Goal: Entertainment & Leisure: Browse casually

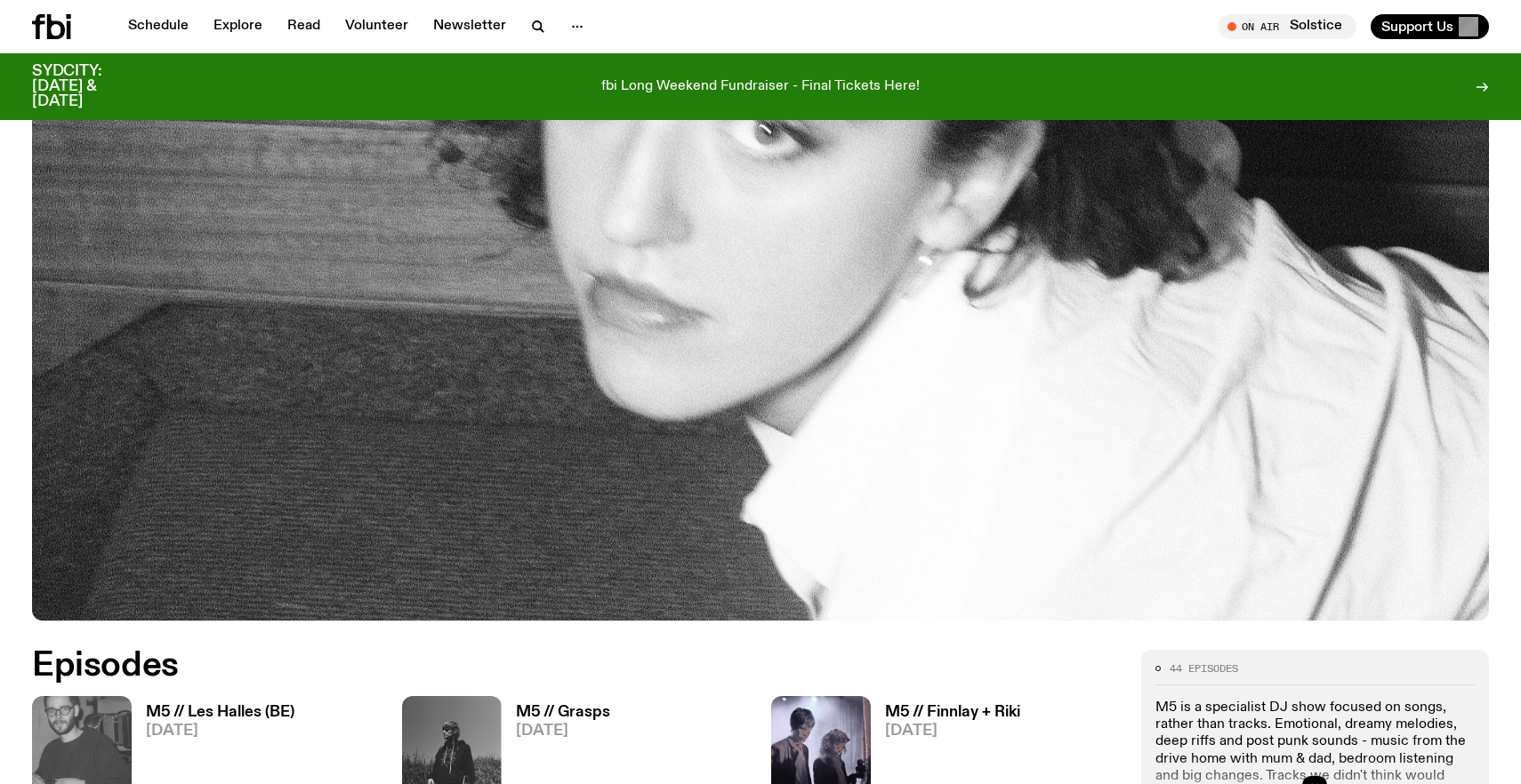
scroll to position [776, 0]
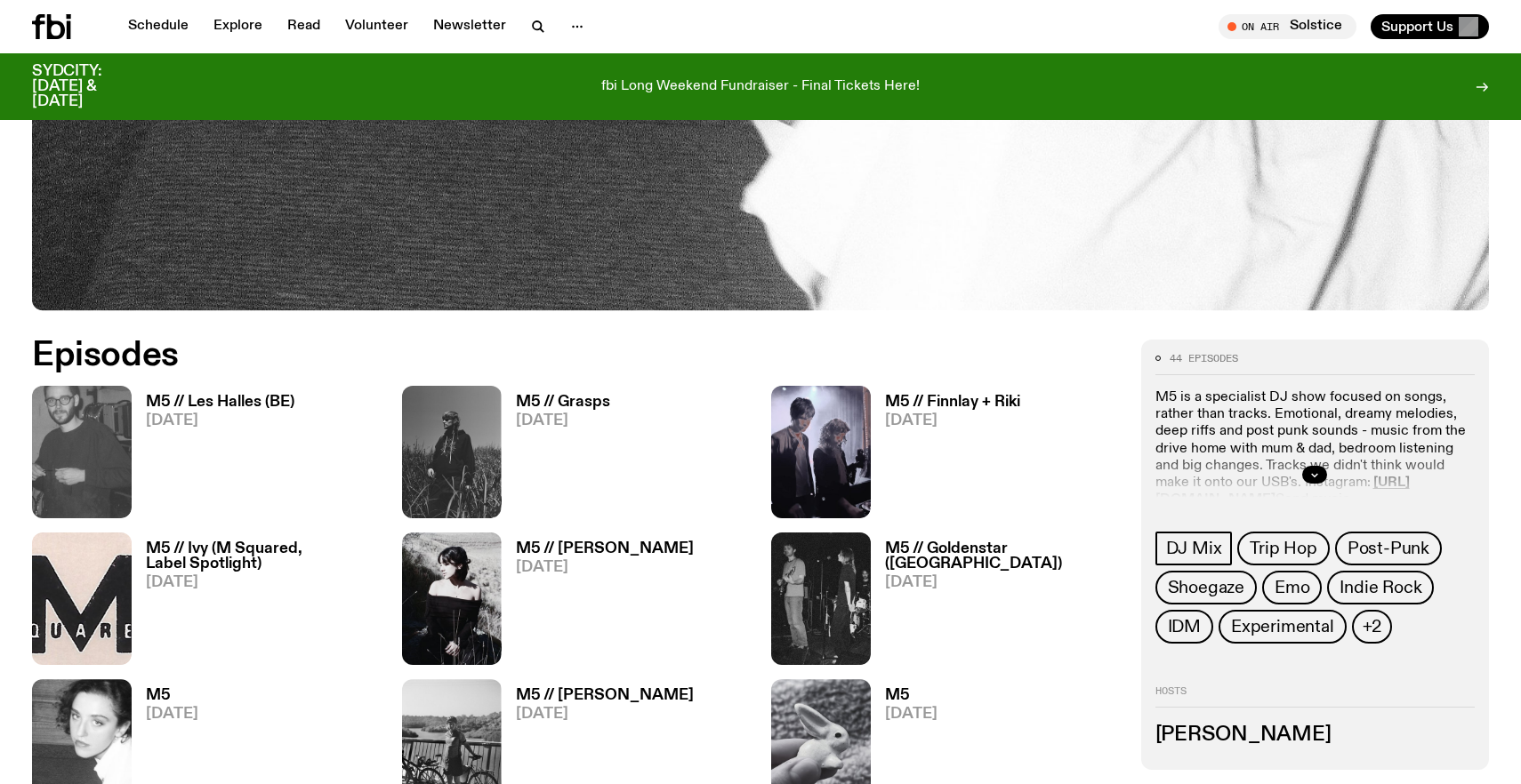
click at [242, 405] on h3 "M5 // Les Halles (BE)" at bounding box center [220, 402] width 149 height 15
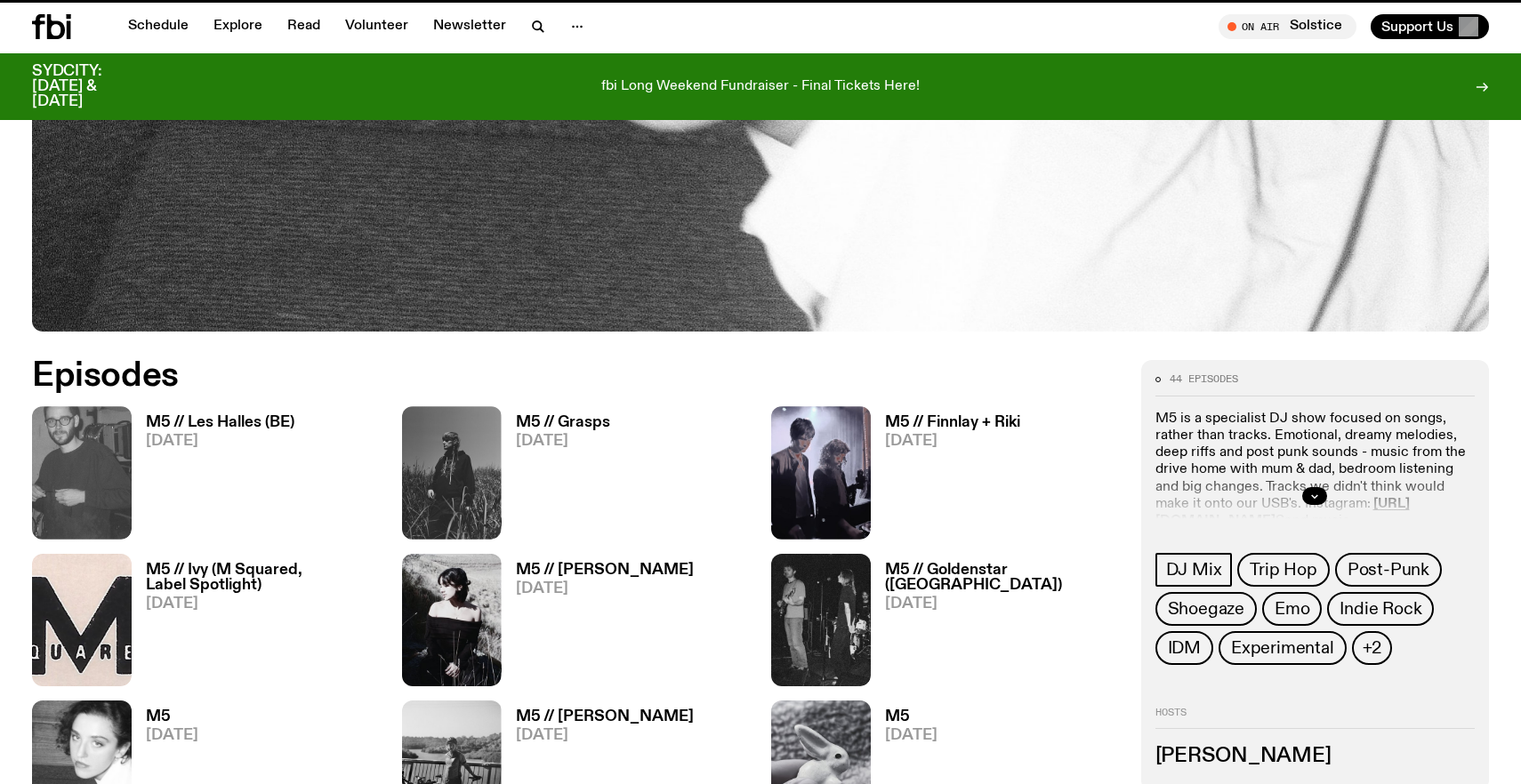
scroll to position [762, 0]
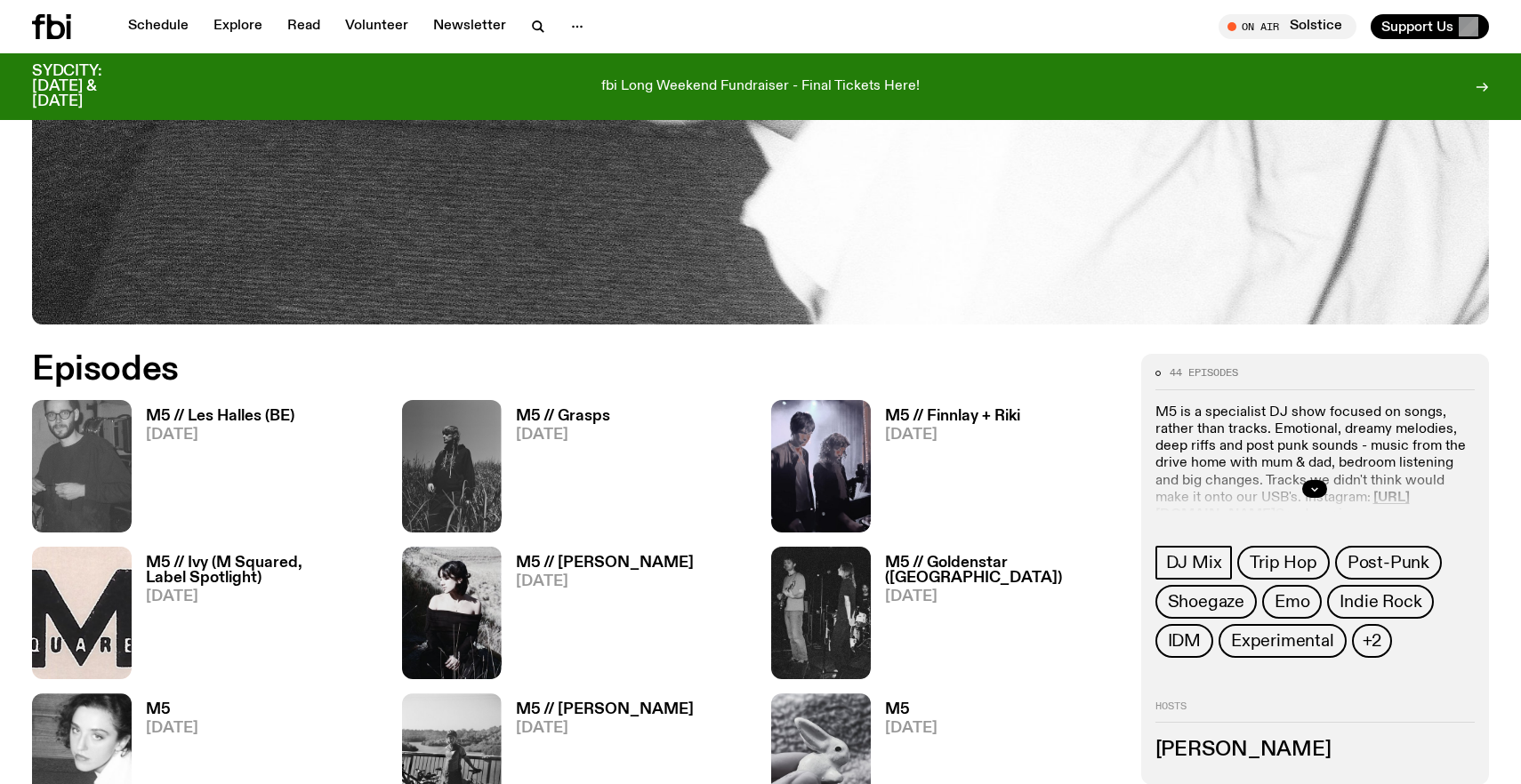
click at [582, 416] on h3 "M5 // Grasps" at bounding box center [562, 416] width 94 height 15
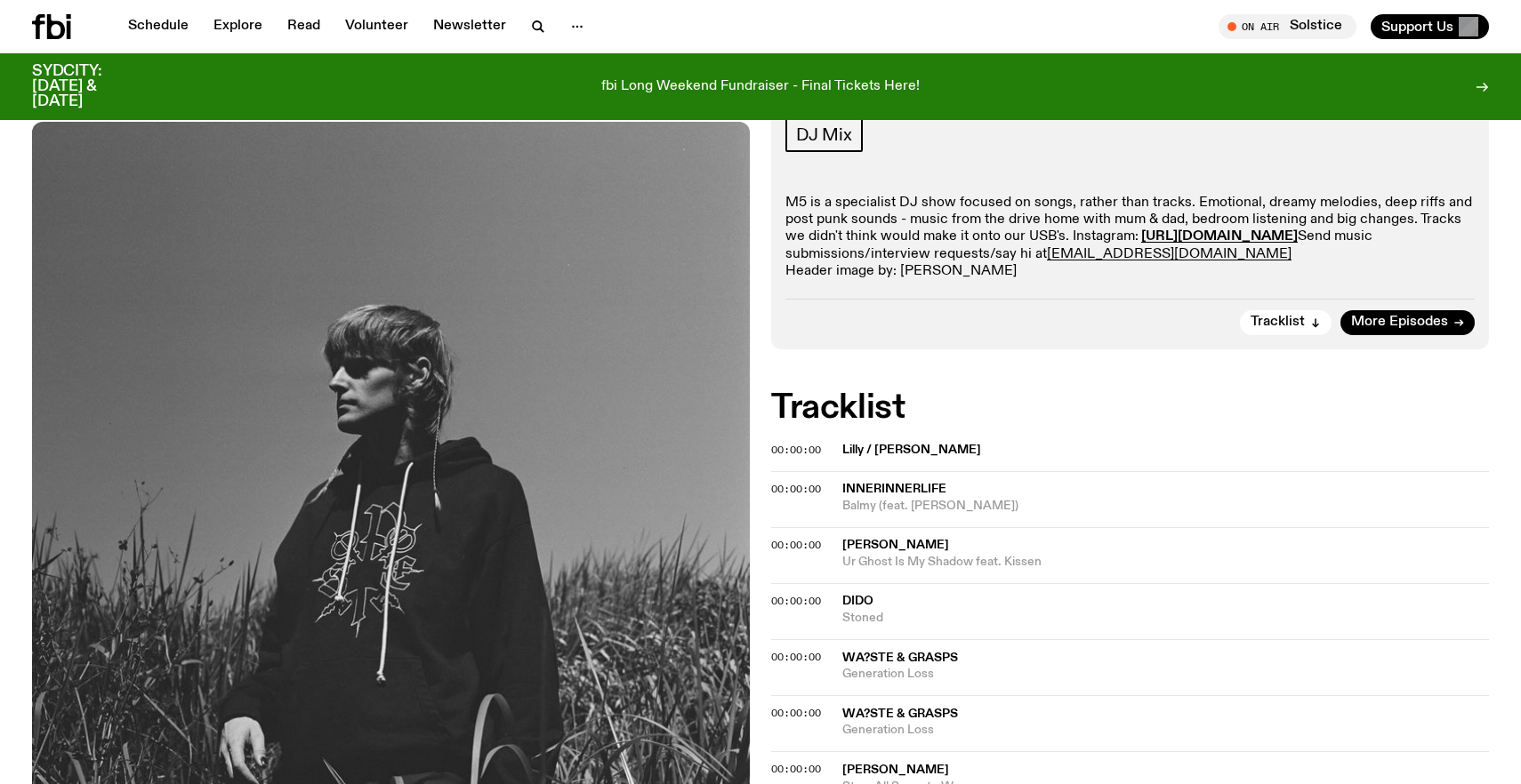
scroll to position [289, 0]
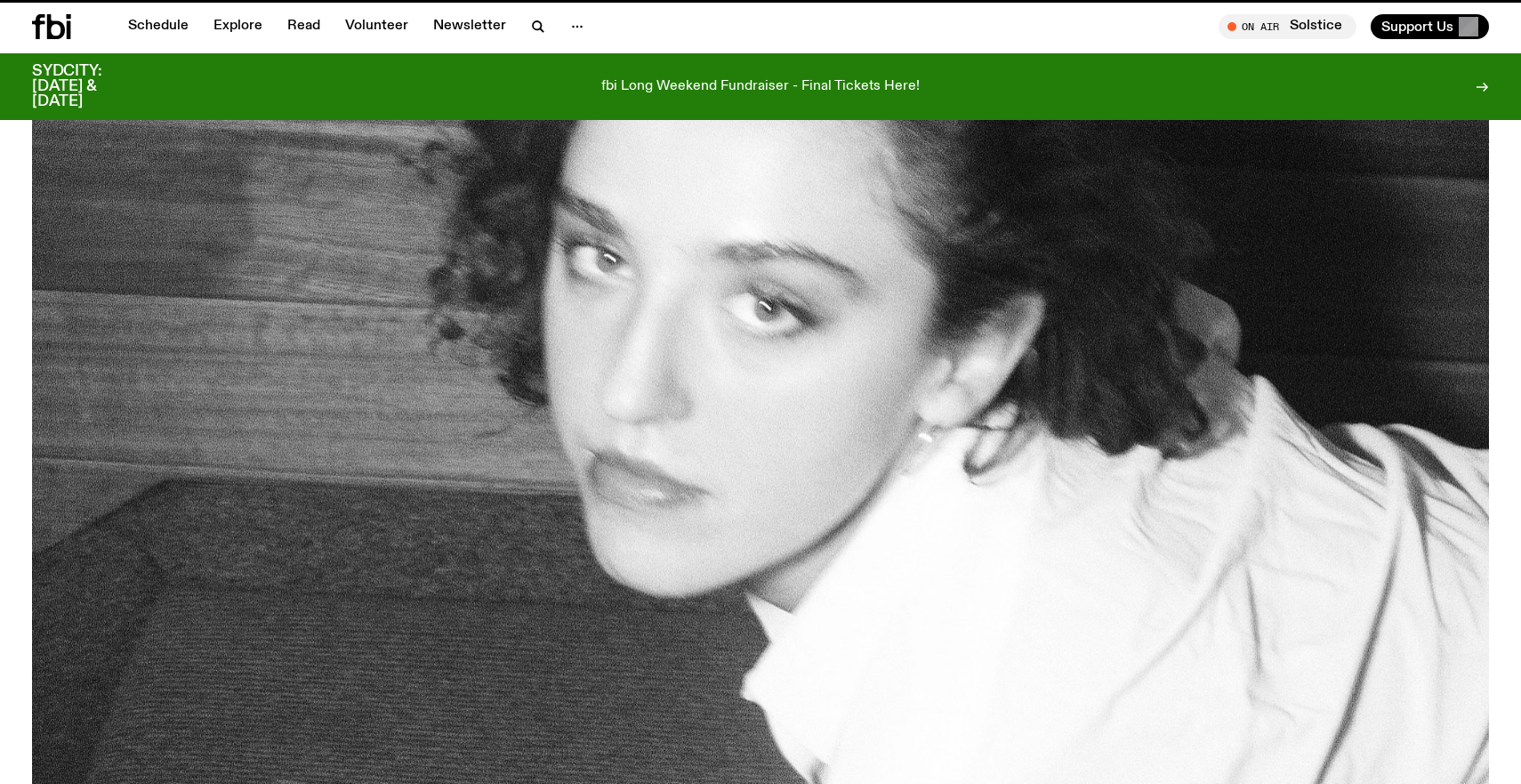
scroll to position [762, 0]
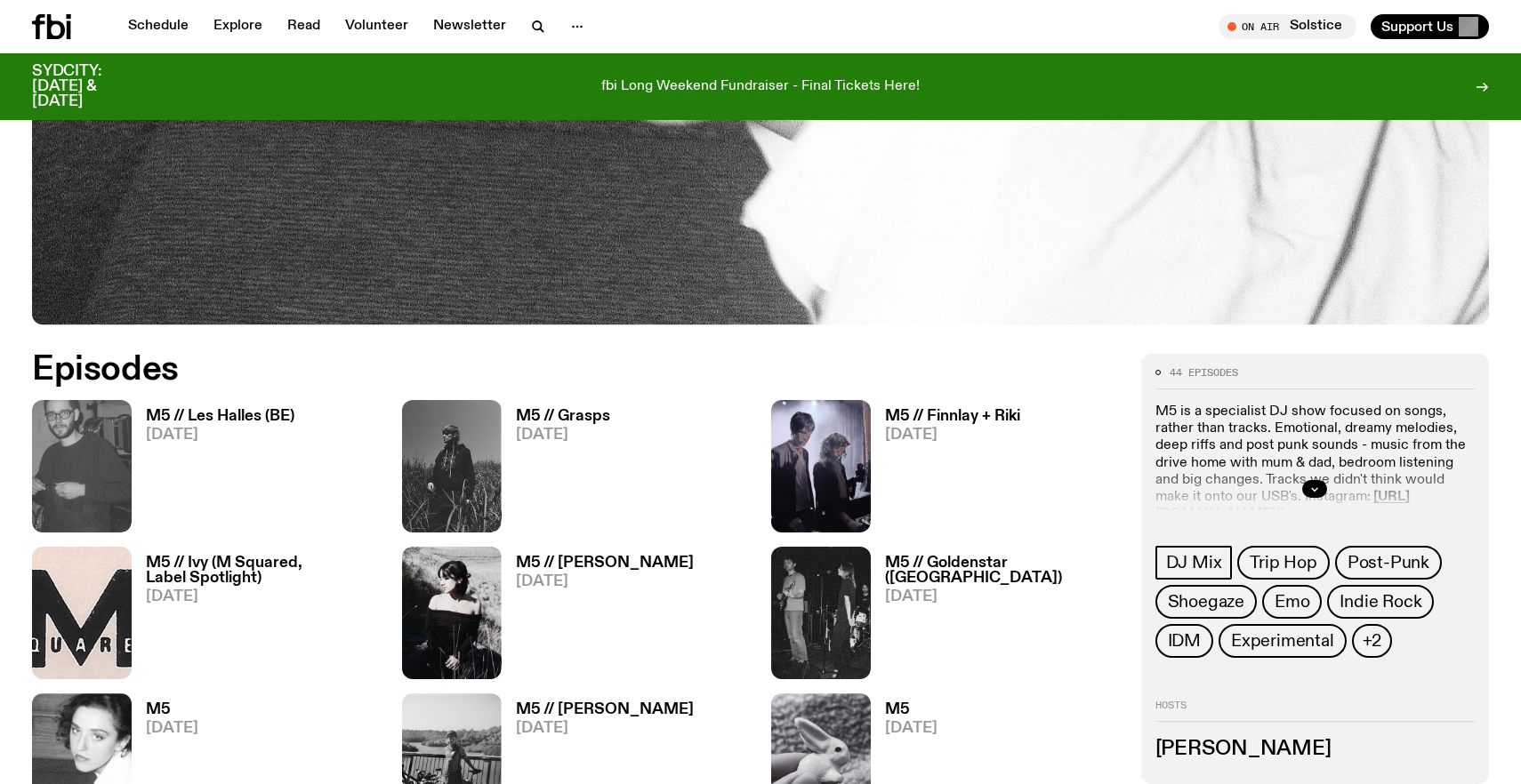
click at [982, 415] on h3 "M5 // Finnlay + Riki" at bounding box center [952, 416] width 135 height 15
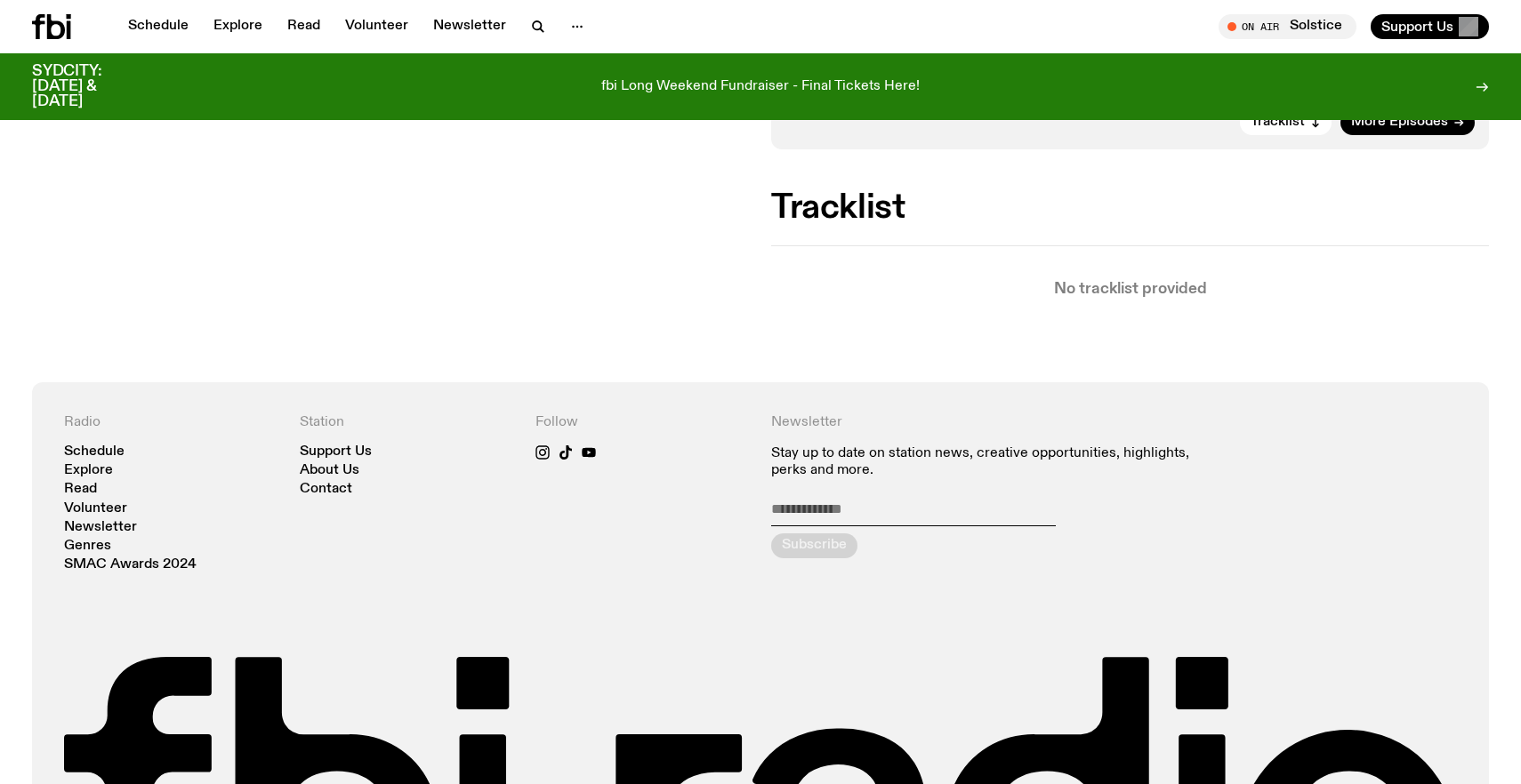
scroll to position [490, 0]
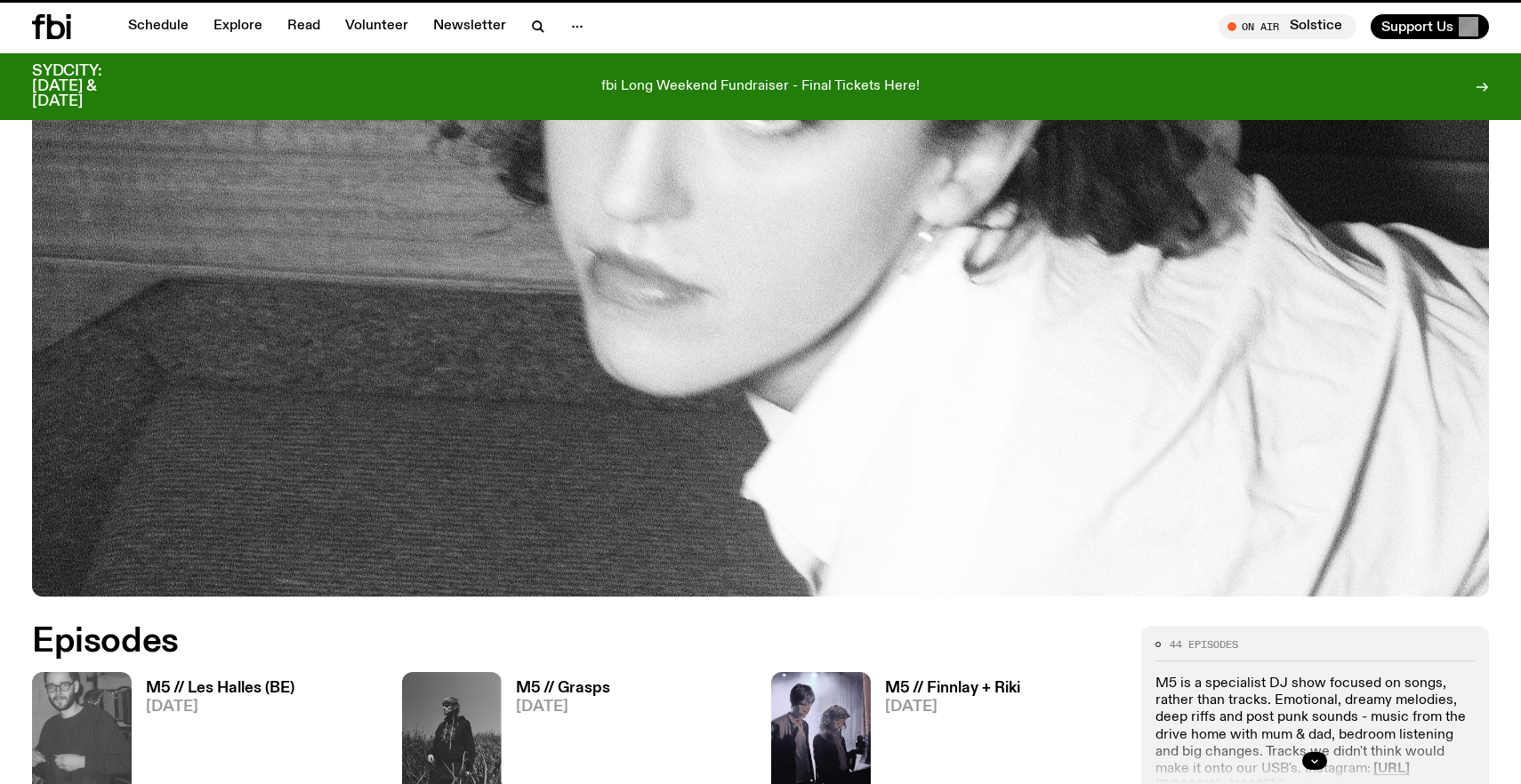
scroll to position [762, 0]
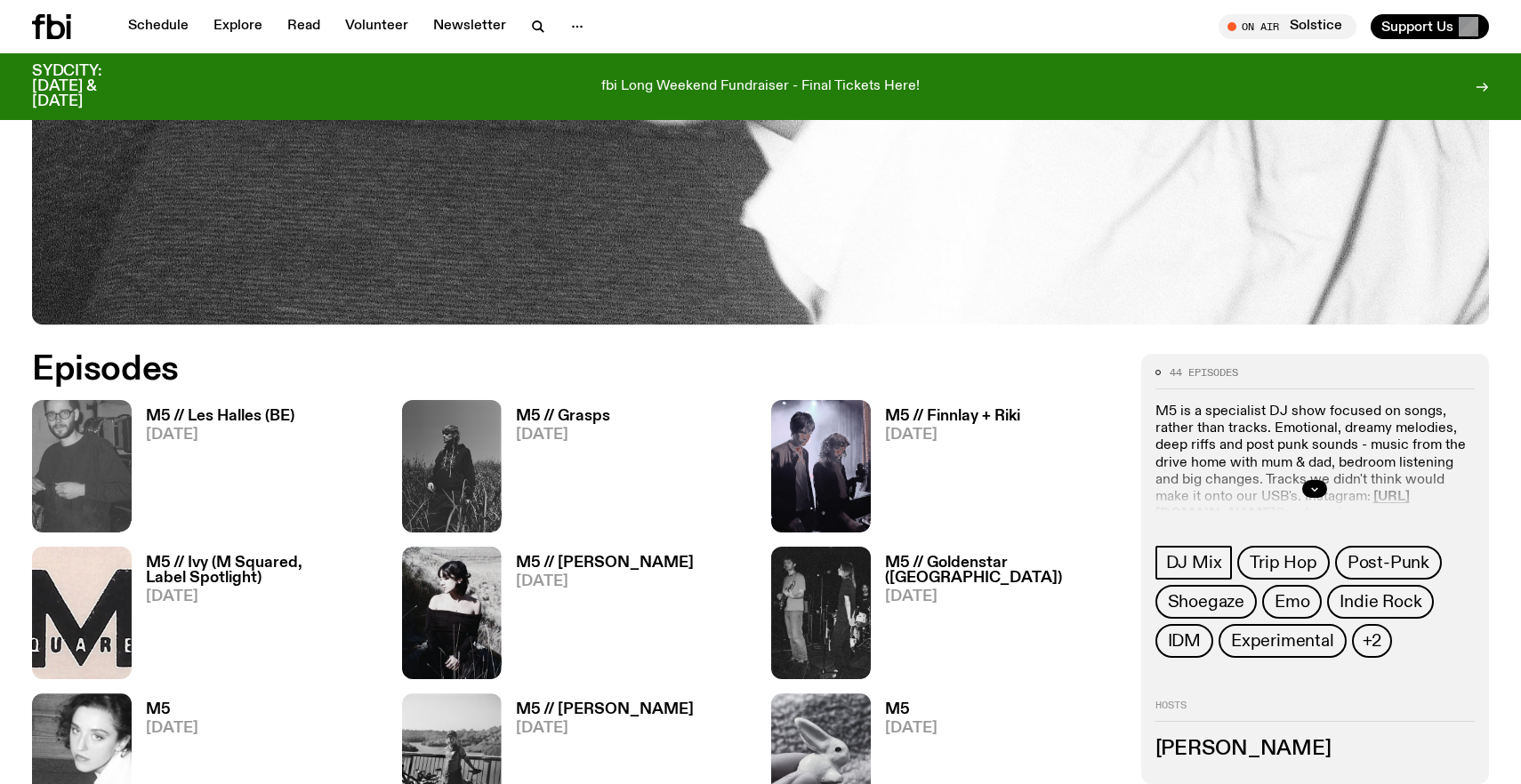
click at [222, 571] on h3 "M5 // Ivy (M Squared, Label Spotlight)" at bounding box center [262, 570] width 235 height 31
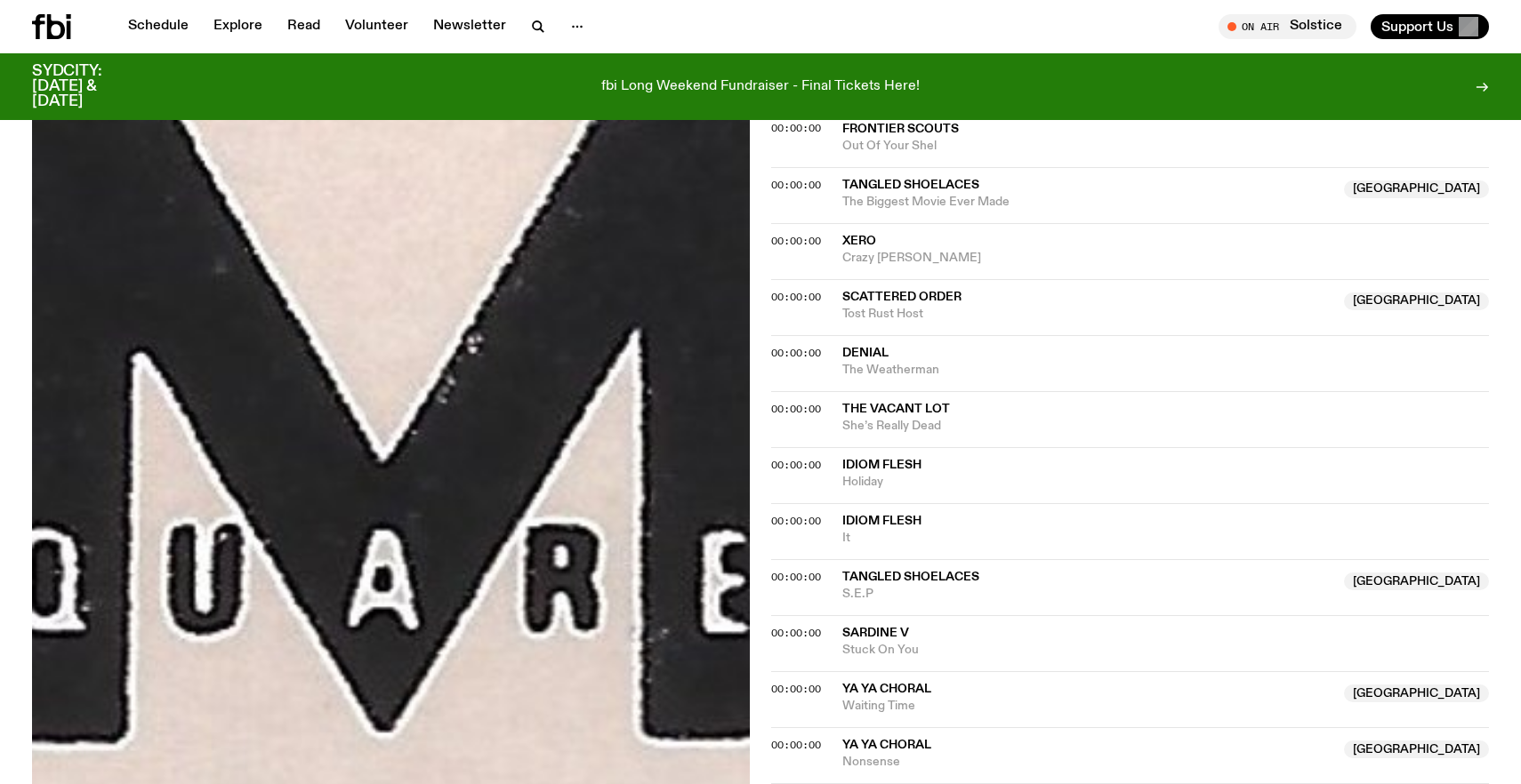
scroll to position [1779, 0]
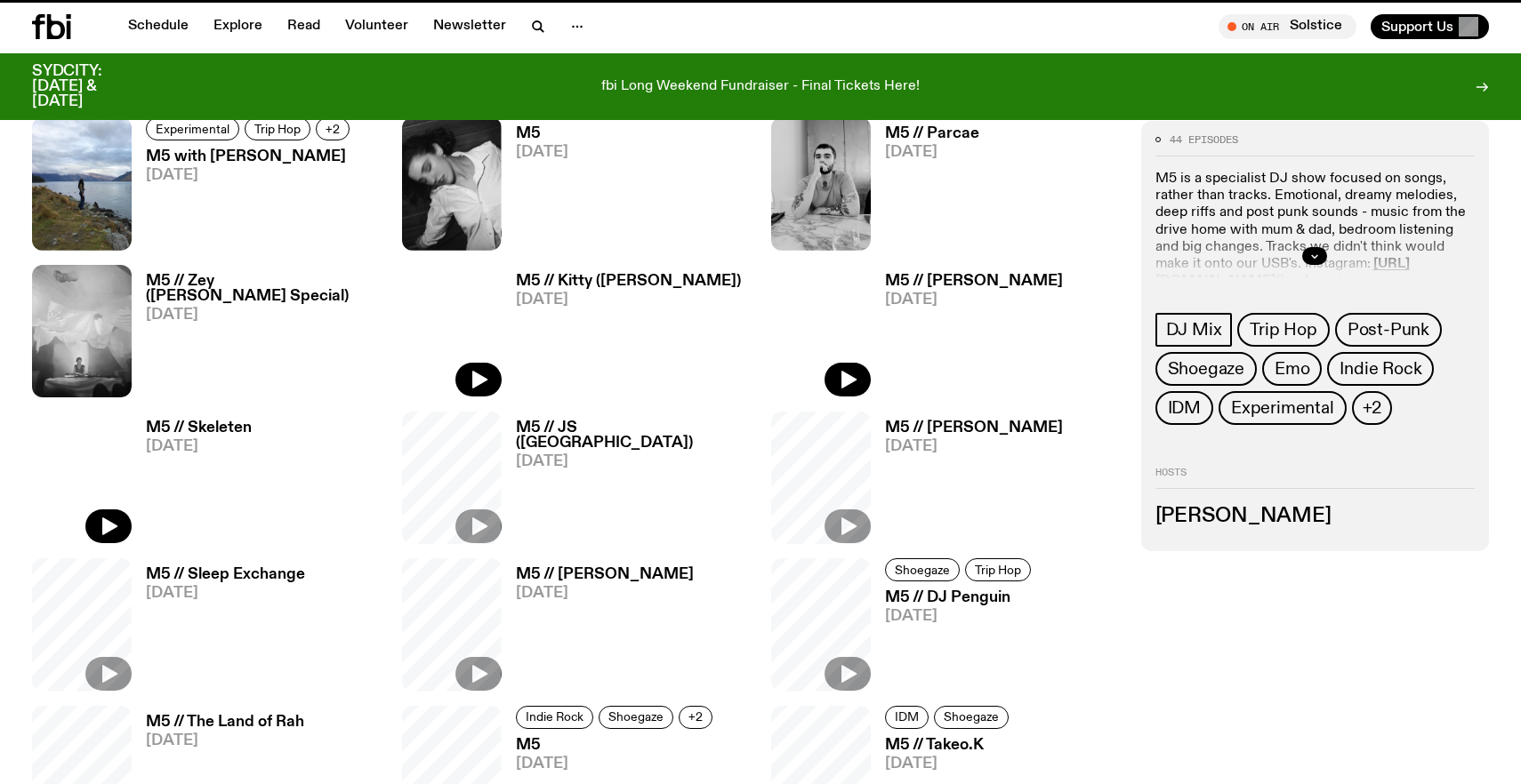
scroll to position [762, 0]
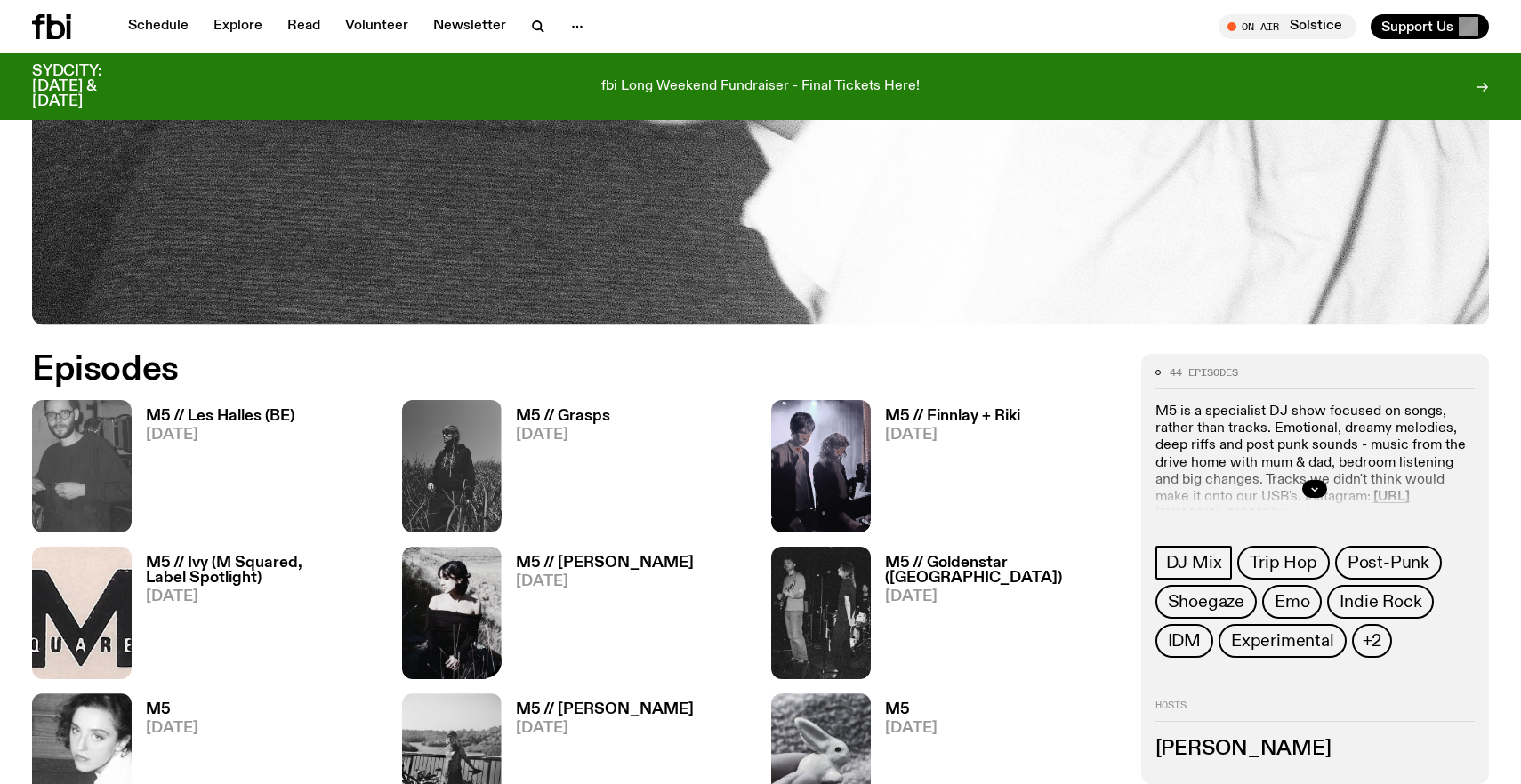
click at [556, 549] on div "M5 // [PERSON_NAME] [DATE]" at bounding box center [597, 613] width 192 height 133
click at [567, 561] on h3 "M5 // [PERSON_NAME]" at bounding box center [605, 562] width 178 height 15
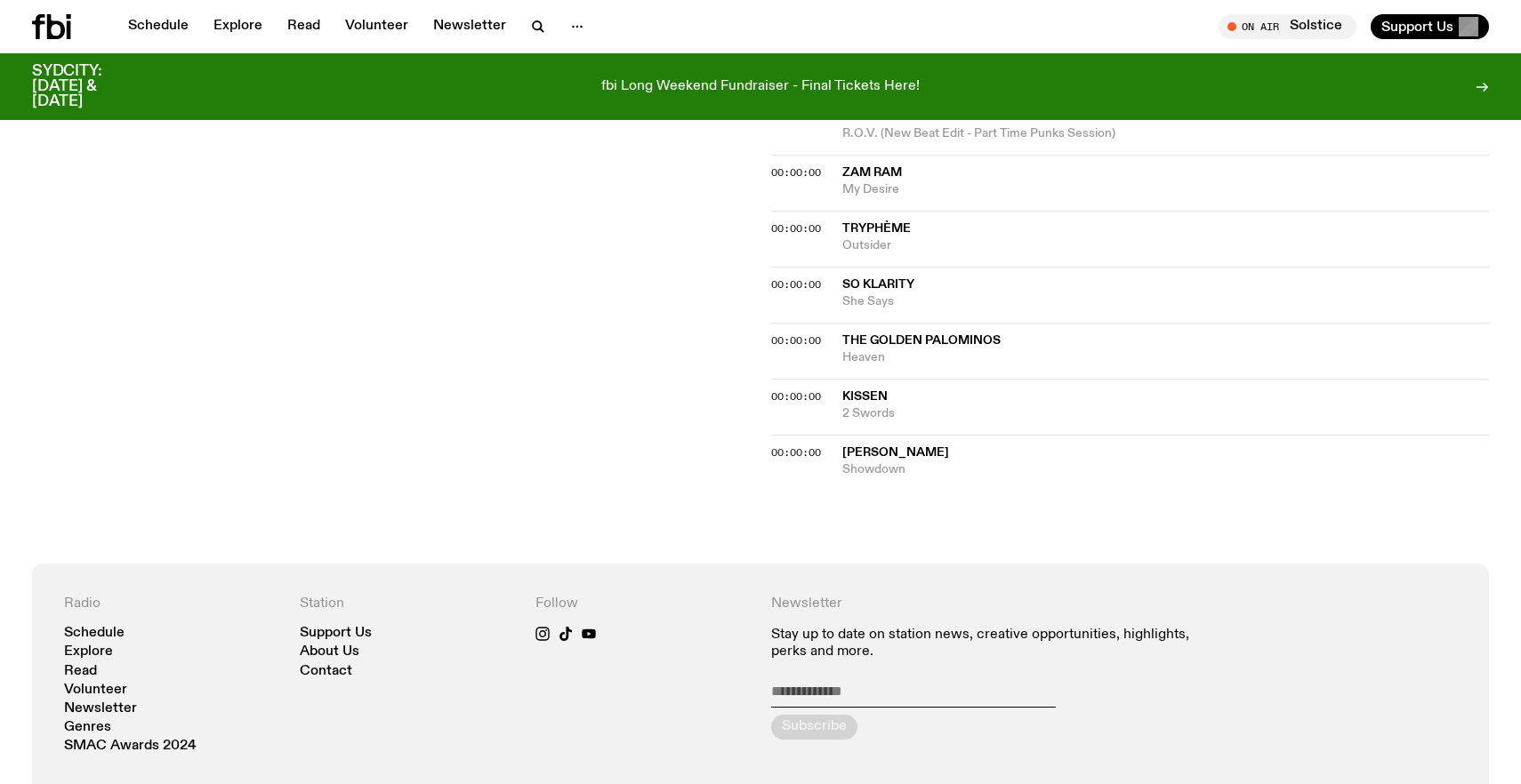
scroll to position [1713, 0]
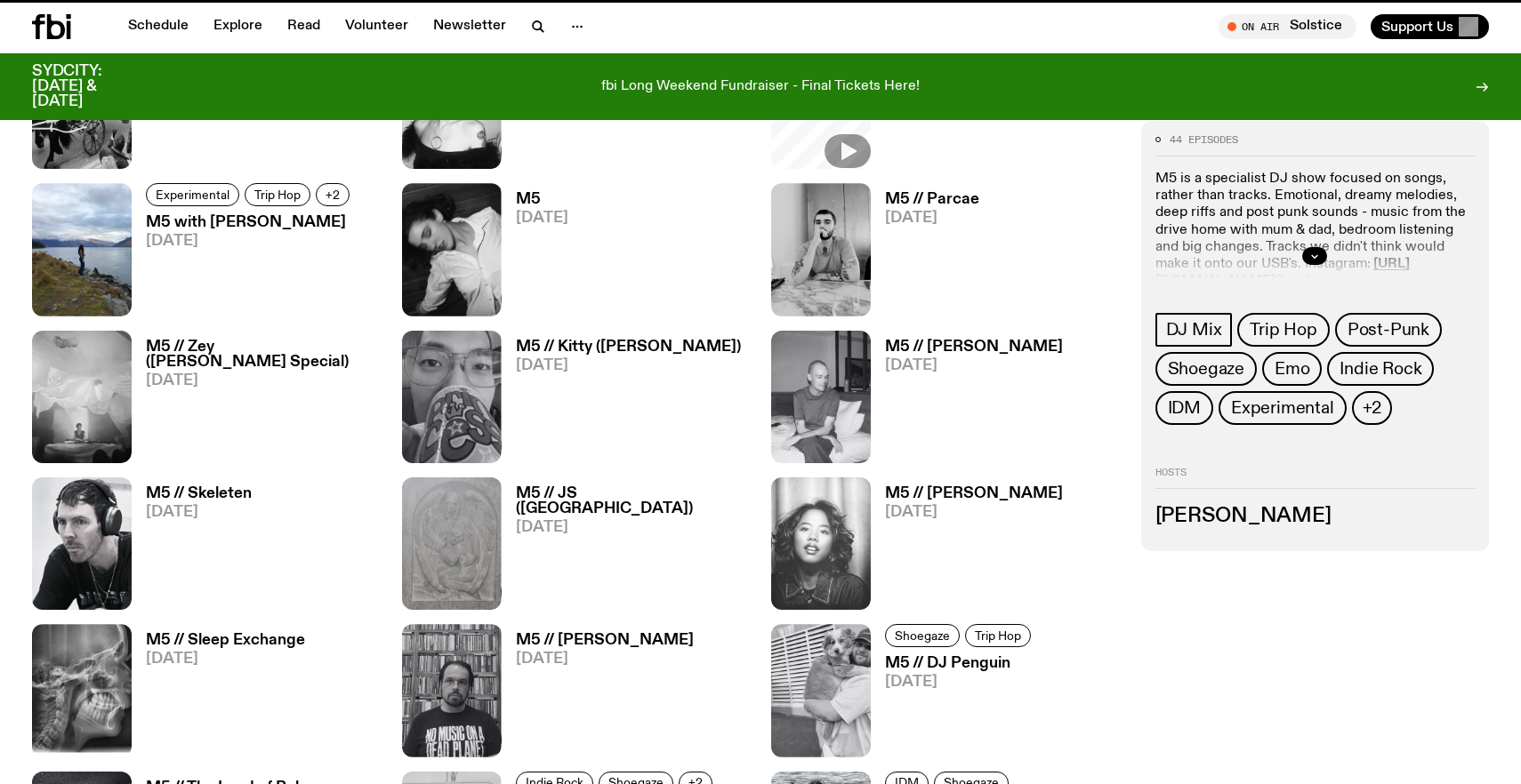
scroll to position [762, 0]
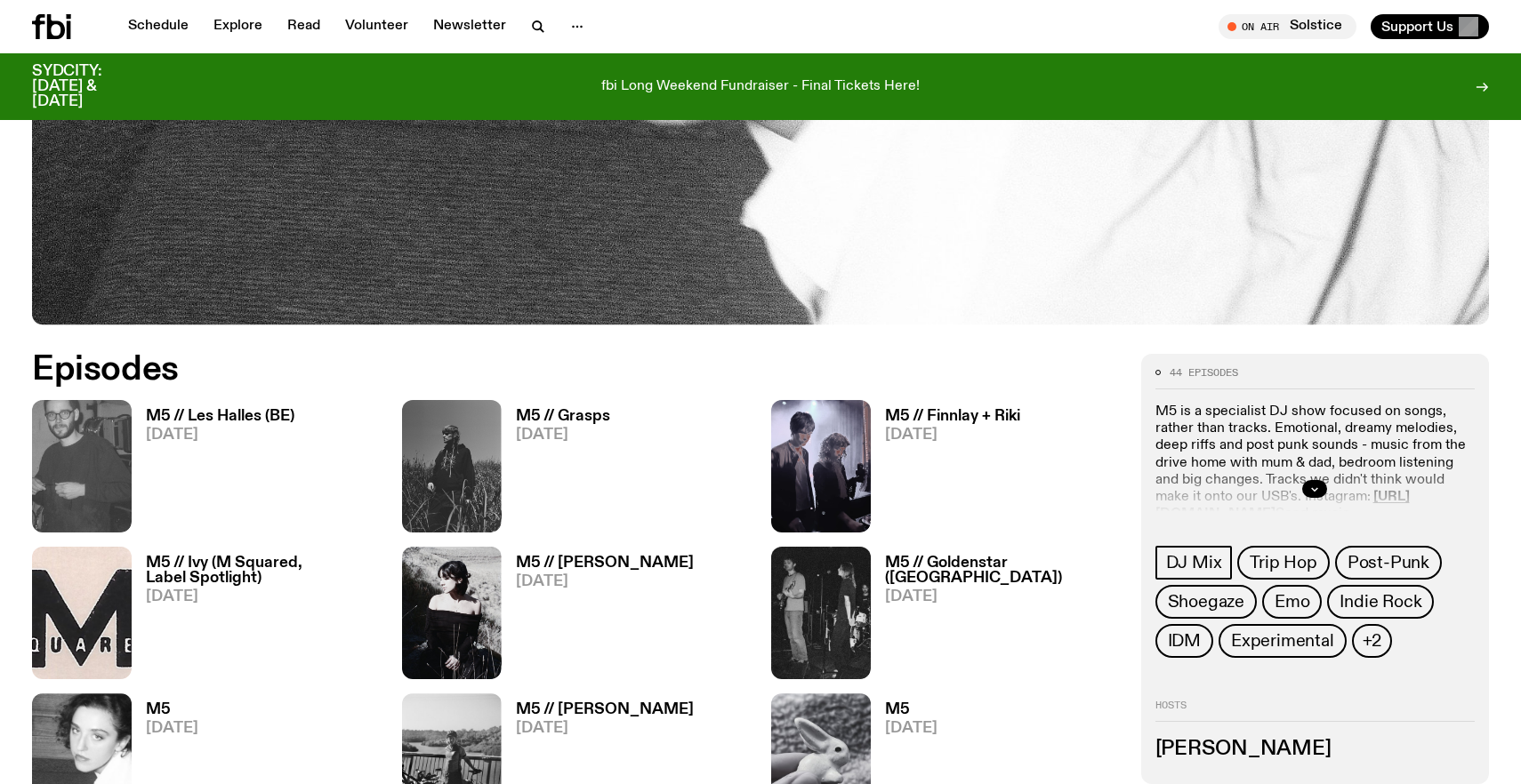
click at [980, 572] on h3 "M5 // Goldenstar ([GEOGRAPHIC_DATA])" at bounding box center [1001, 570] width 235 height 31
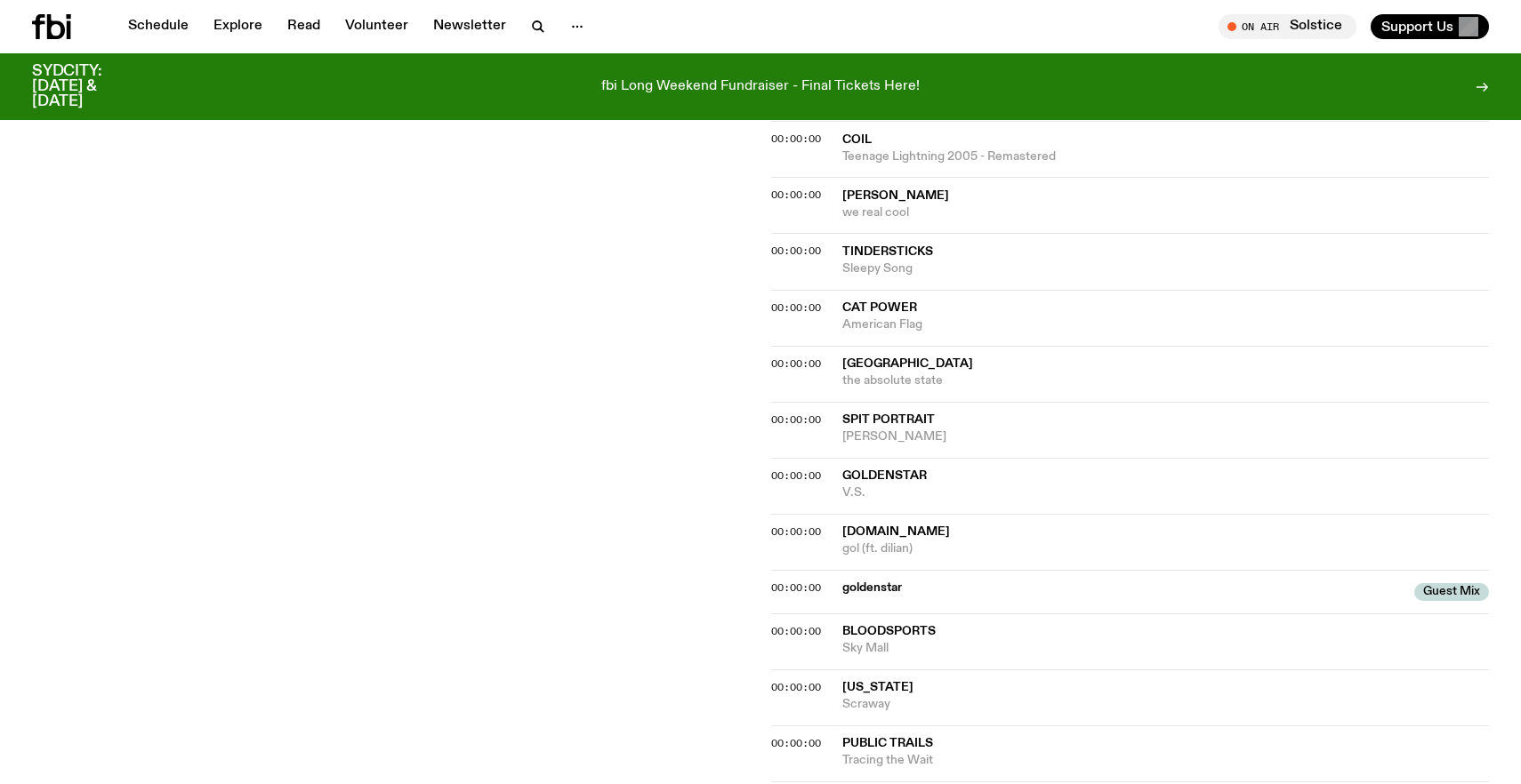
scroll to position [790, 0]
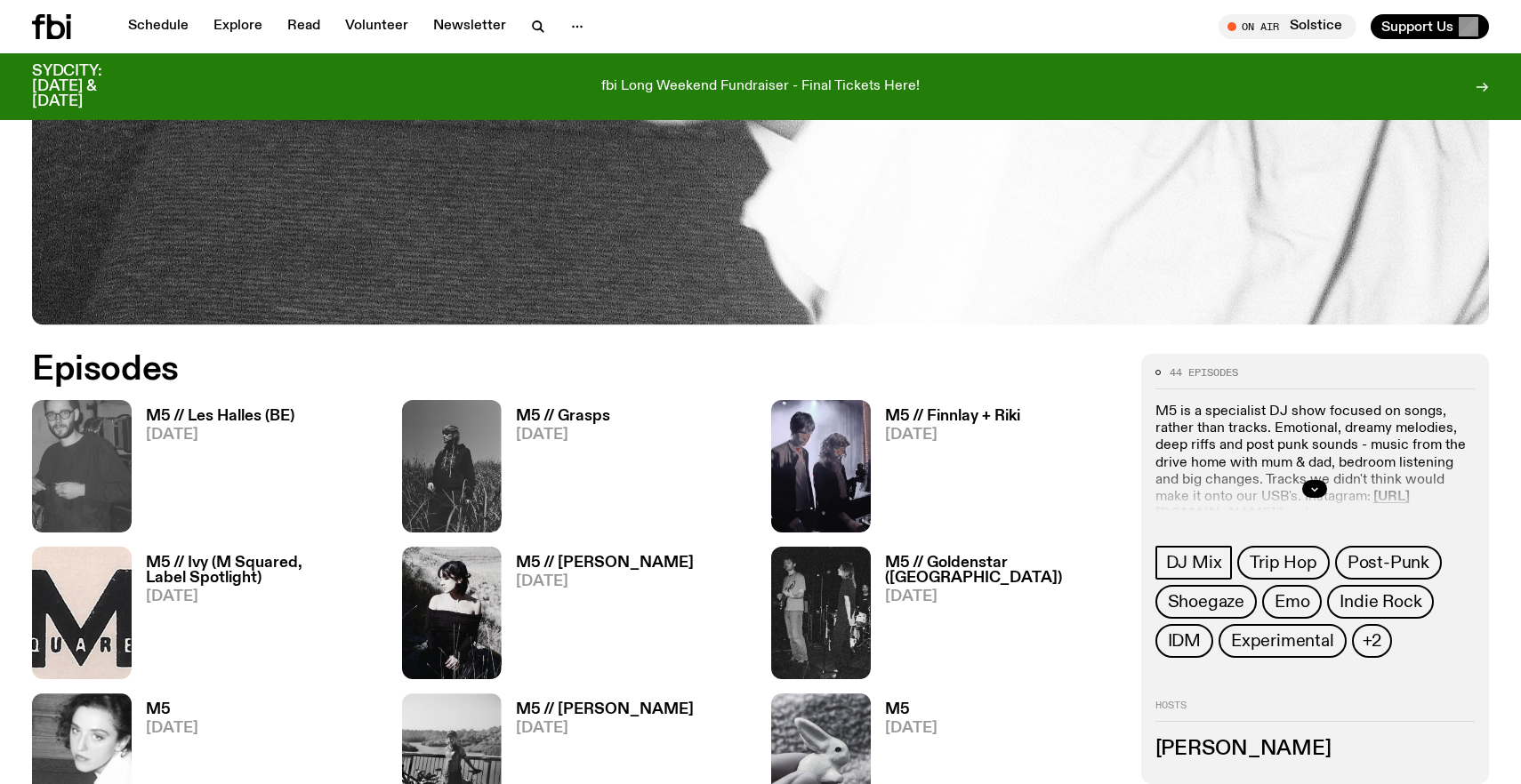
scroll to position [895, 0]
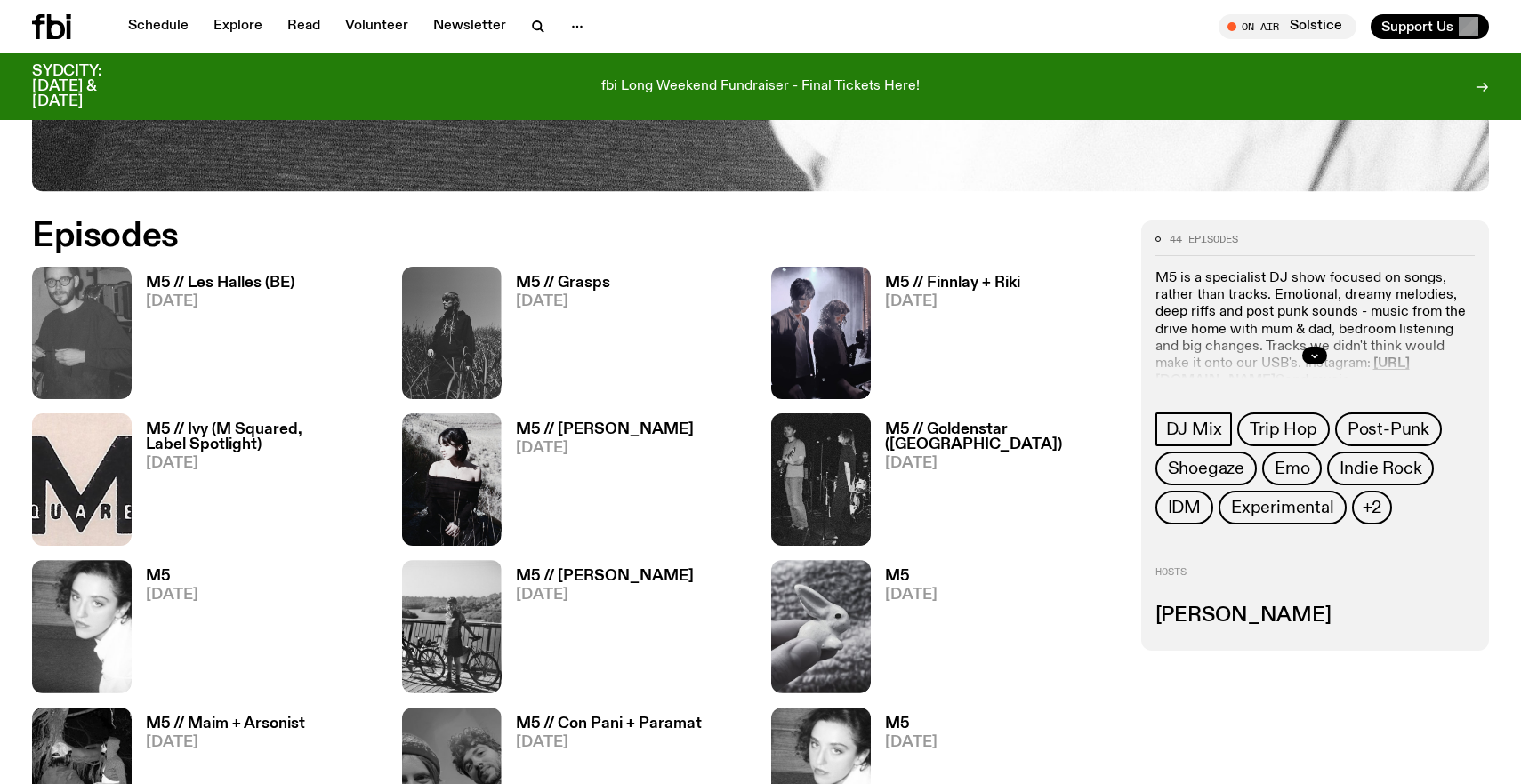
click at [152, 577] on h3 "M5" at bounding box center [171, 576] width 52 height 15
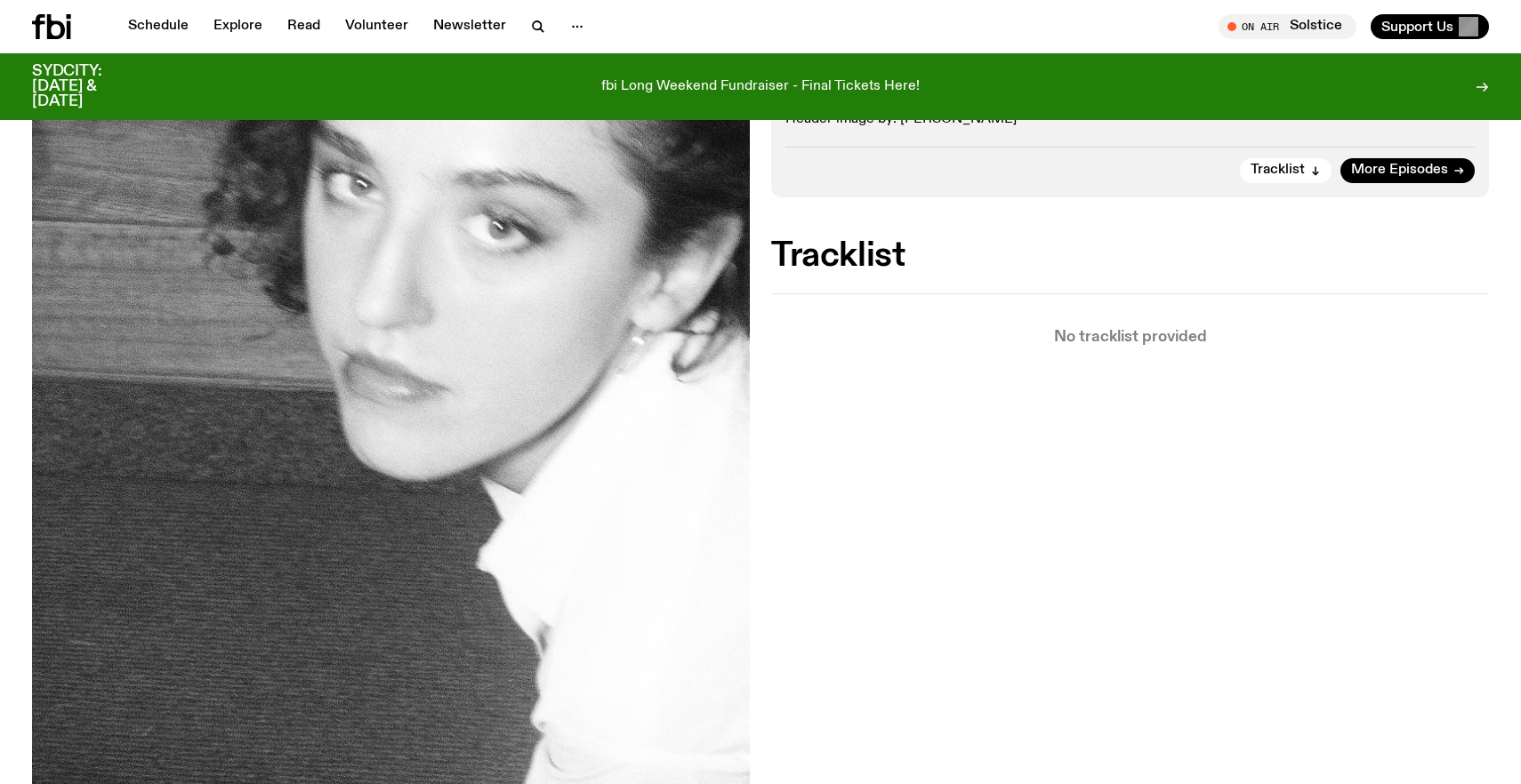
scroll to position [438, 0]
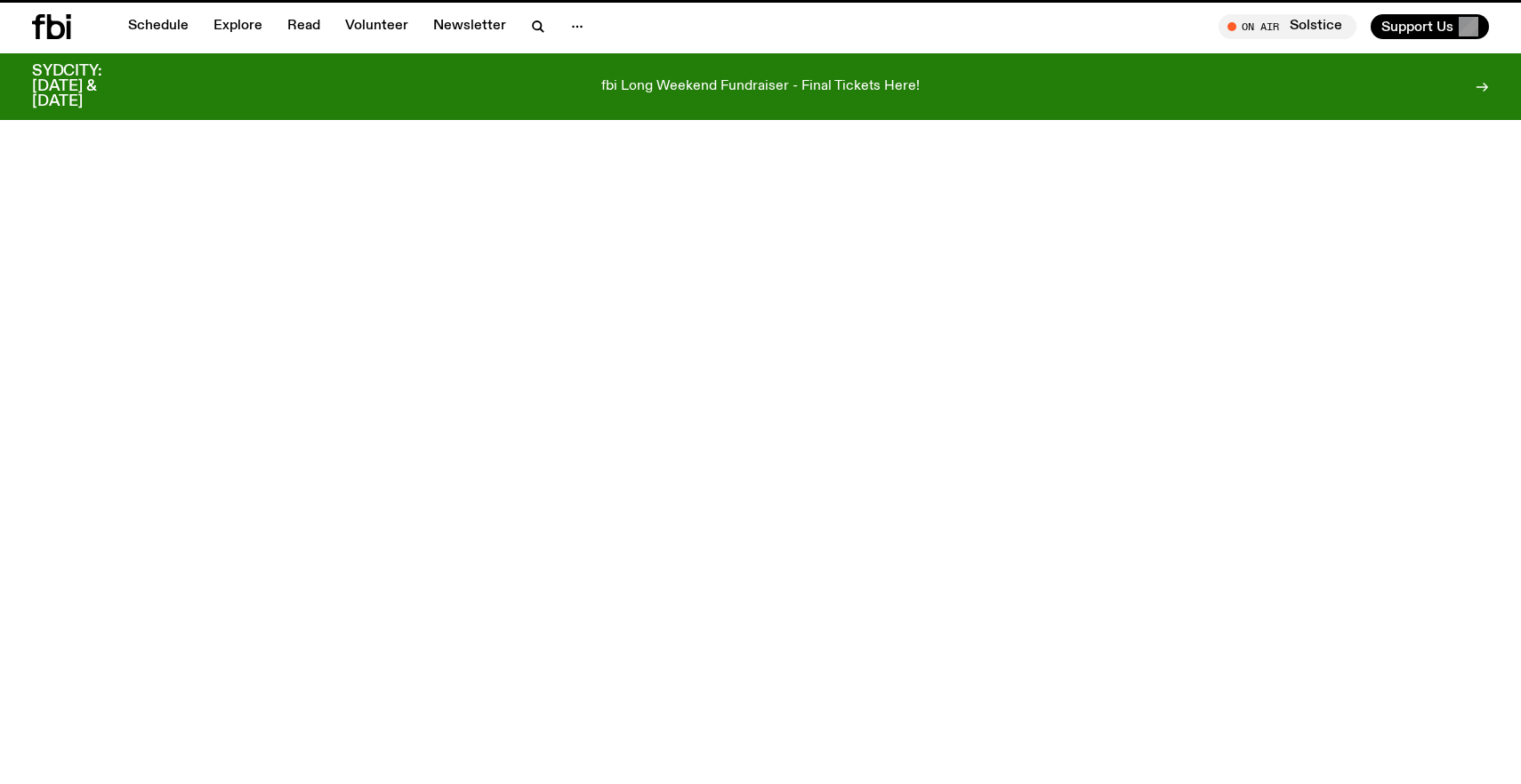
scroll to position [895, 0]
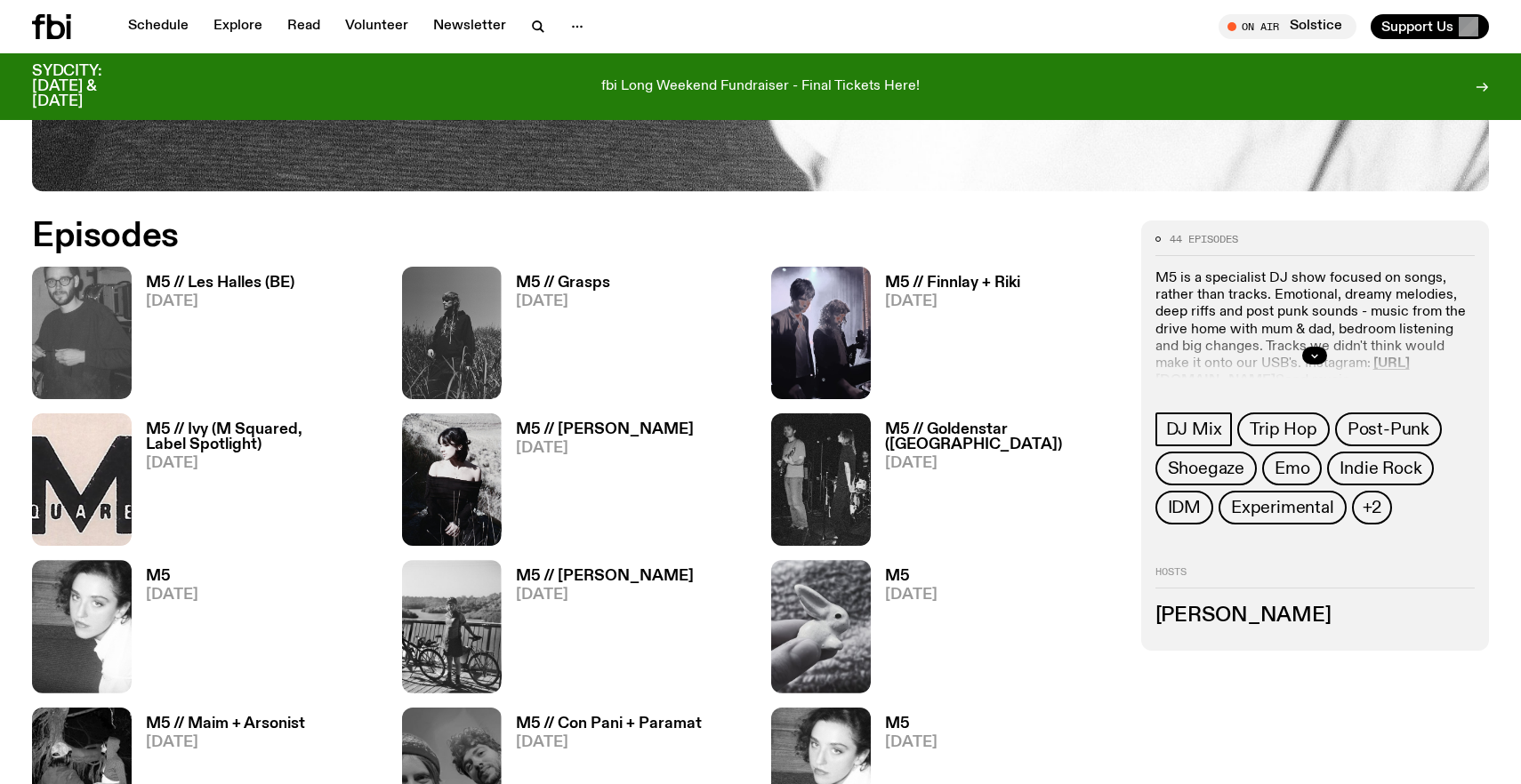
click at [584, 578] on h3 "M5 // [PERSON_NAME]" at bounding box center [605, 576] width 178 height 15
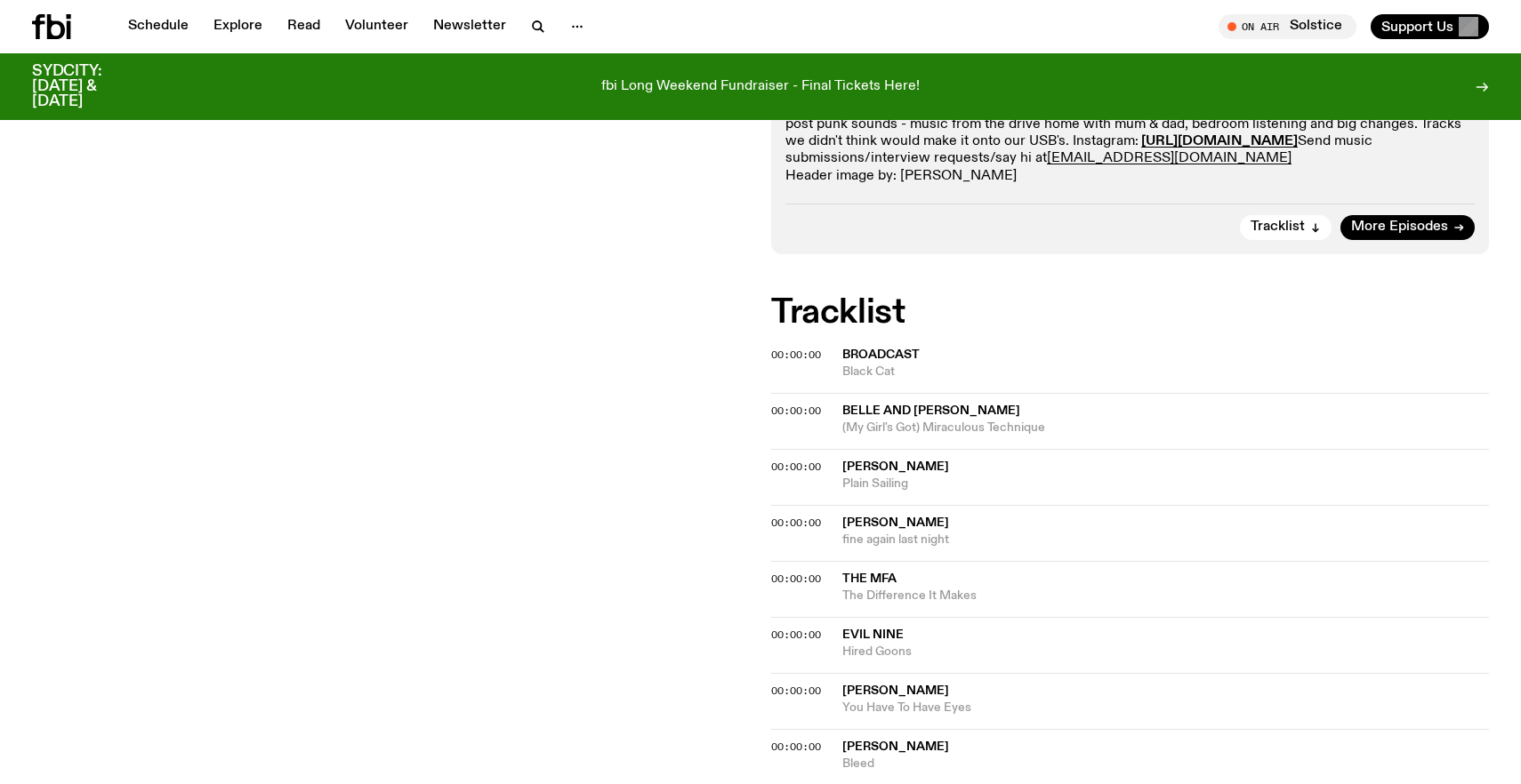
scroll to position [387, 0]
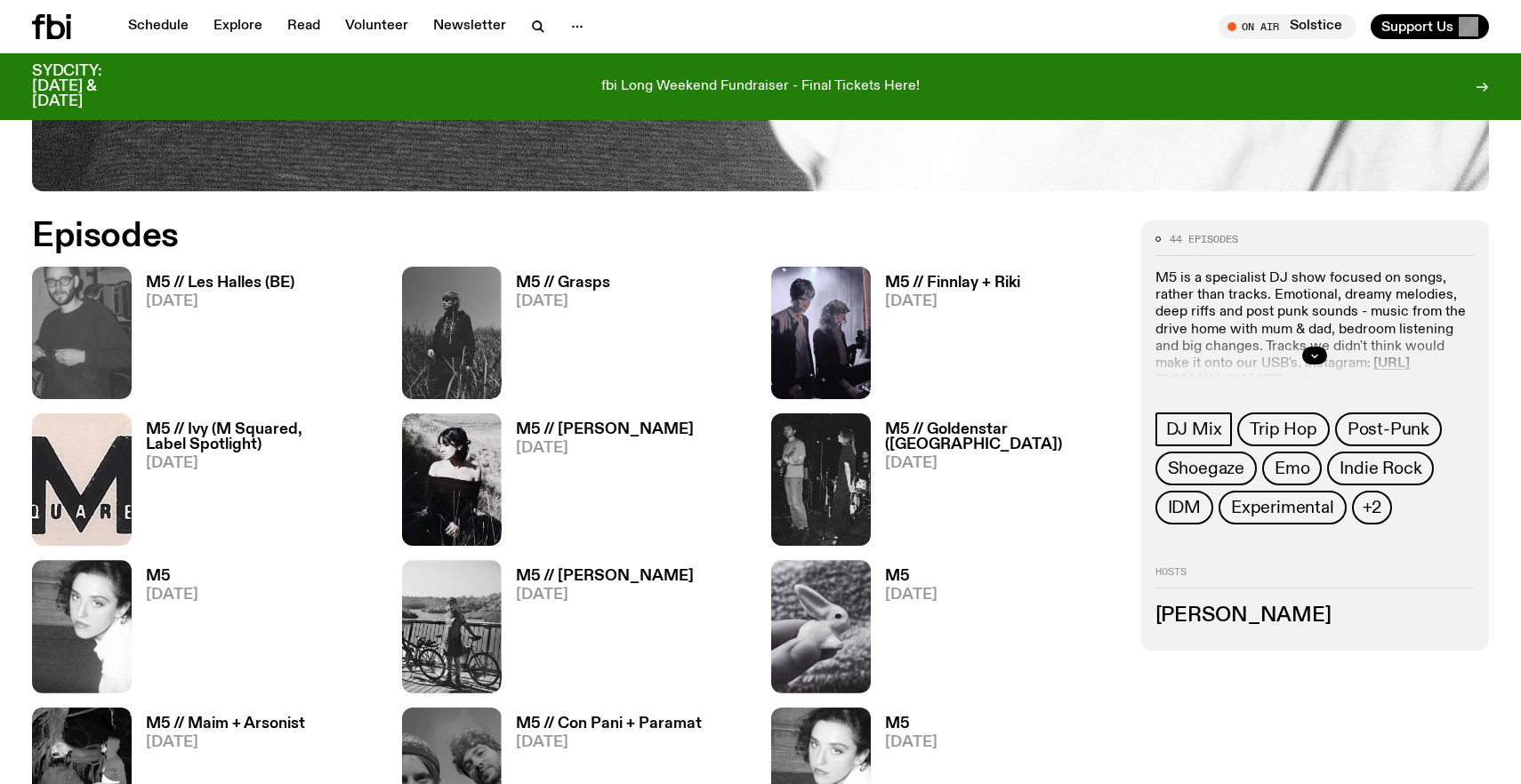
scroll to position [1067, 0]
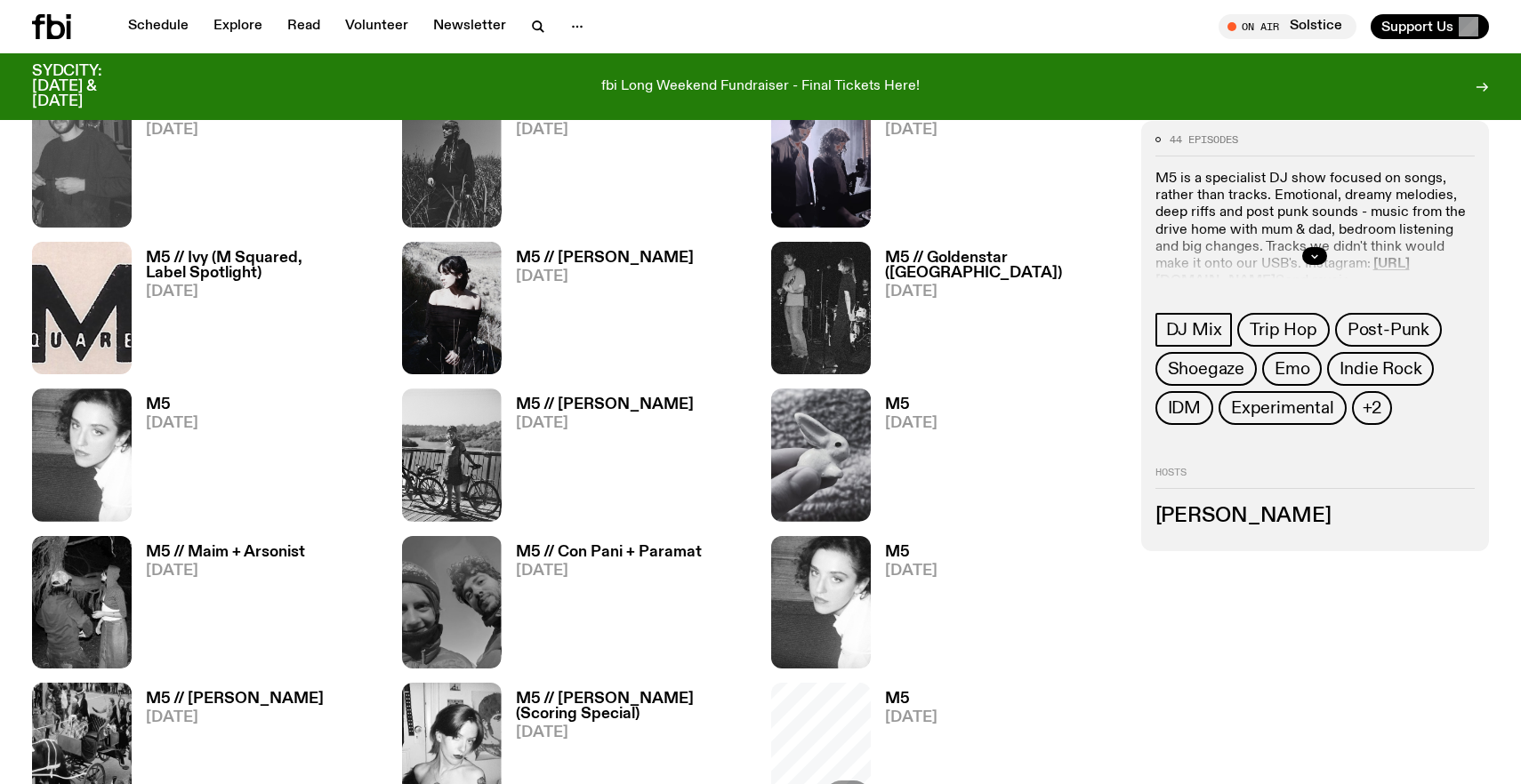
click at [893, 402] on h3 "M5" at bounding box center [910, 404] width 52 height 15
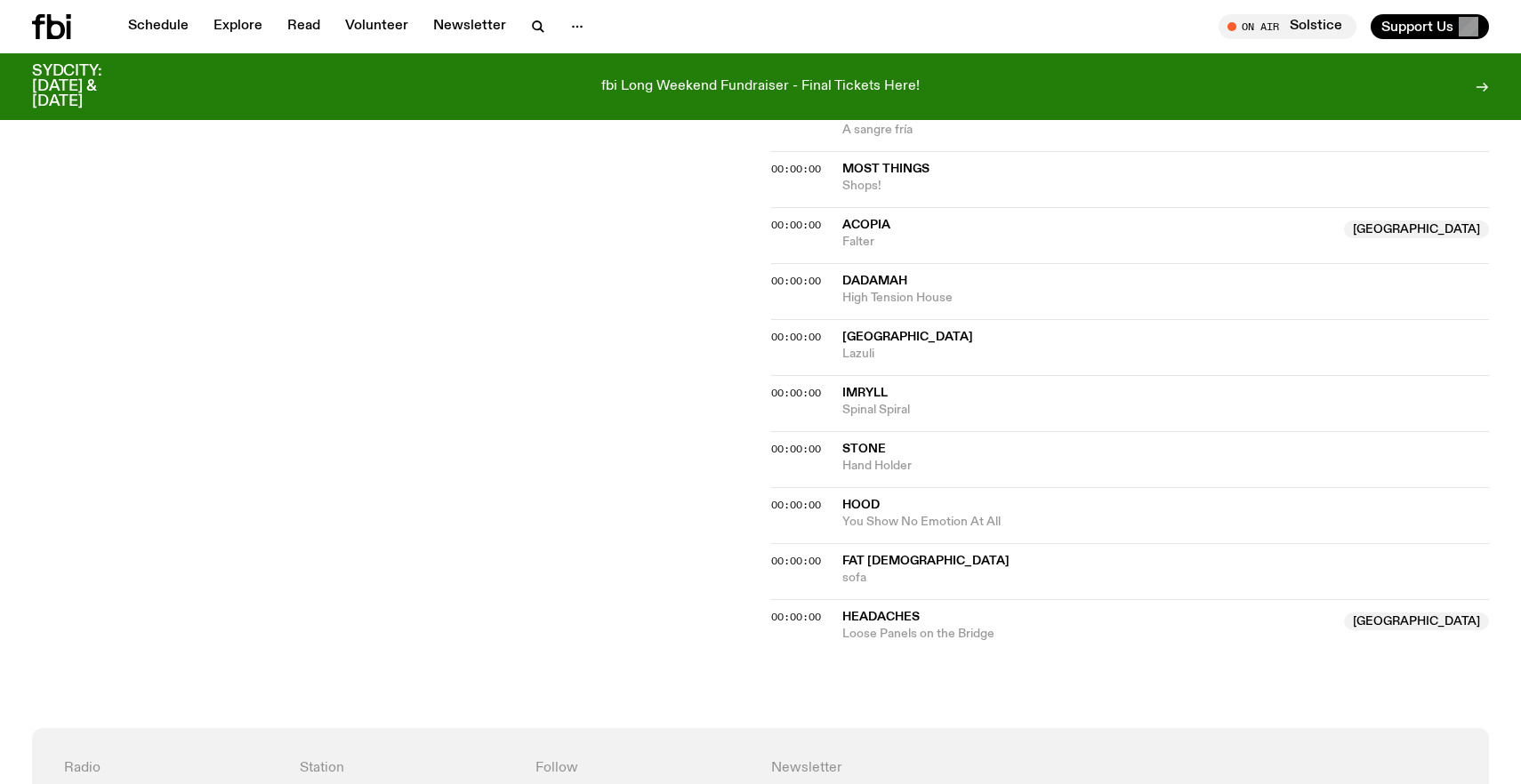
scroll to position [1803, 0]
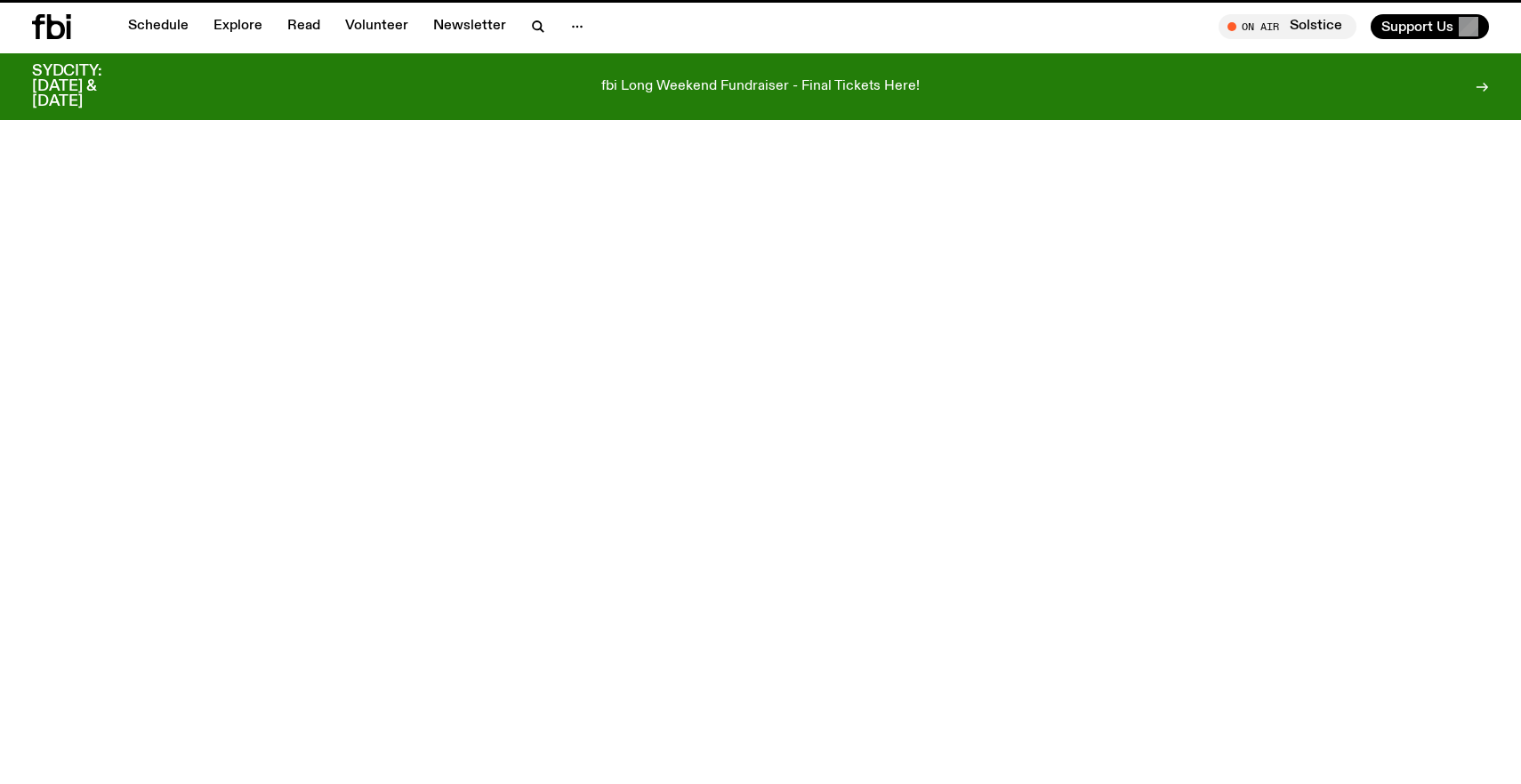
scroll to position [1067, 0]
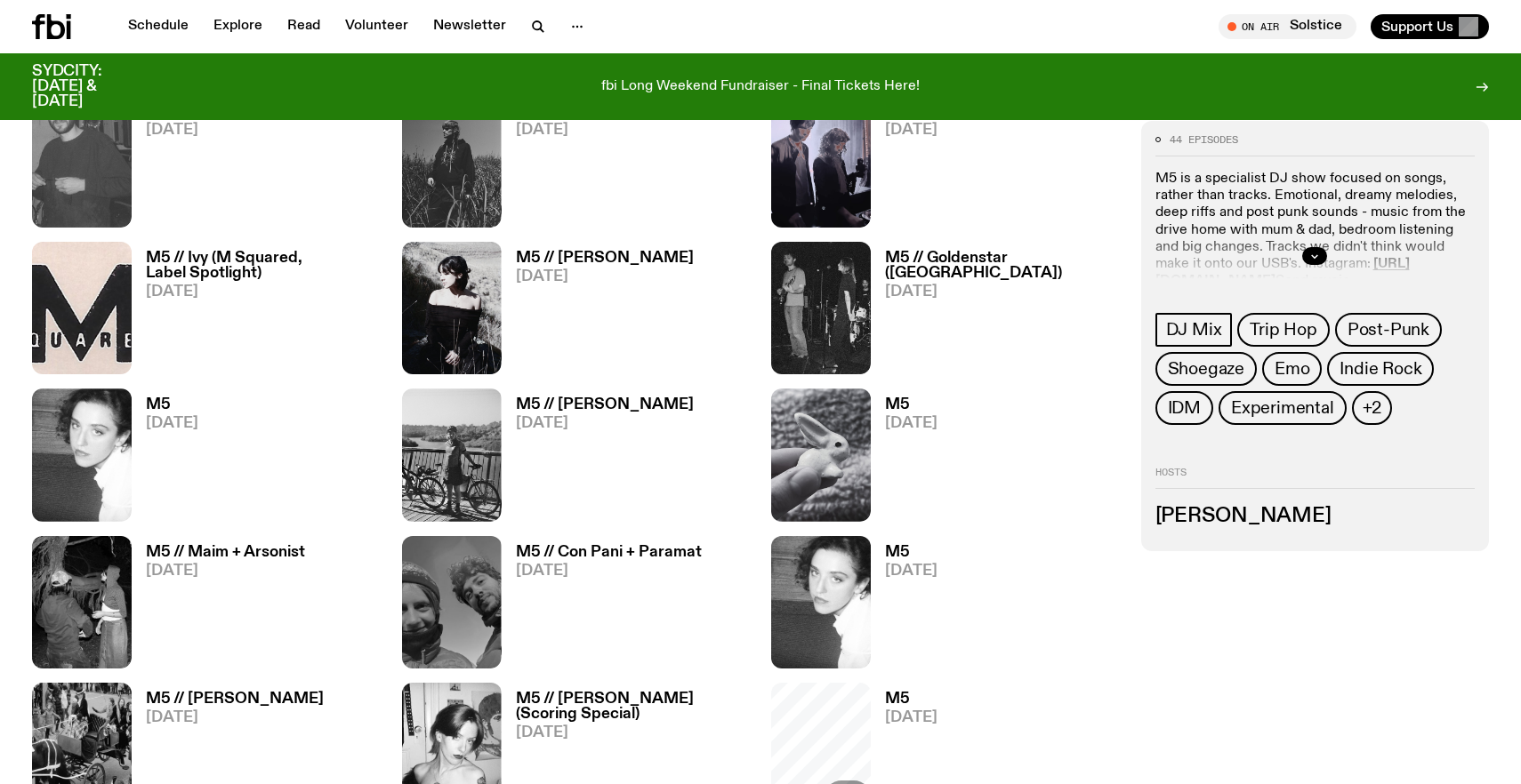
click at [231, 550] on h3 "M5 // Maim + Arsonist" at bounding box center [225, 551] width 159 height 15
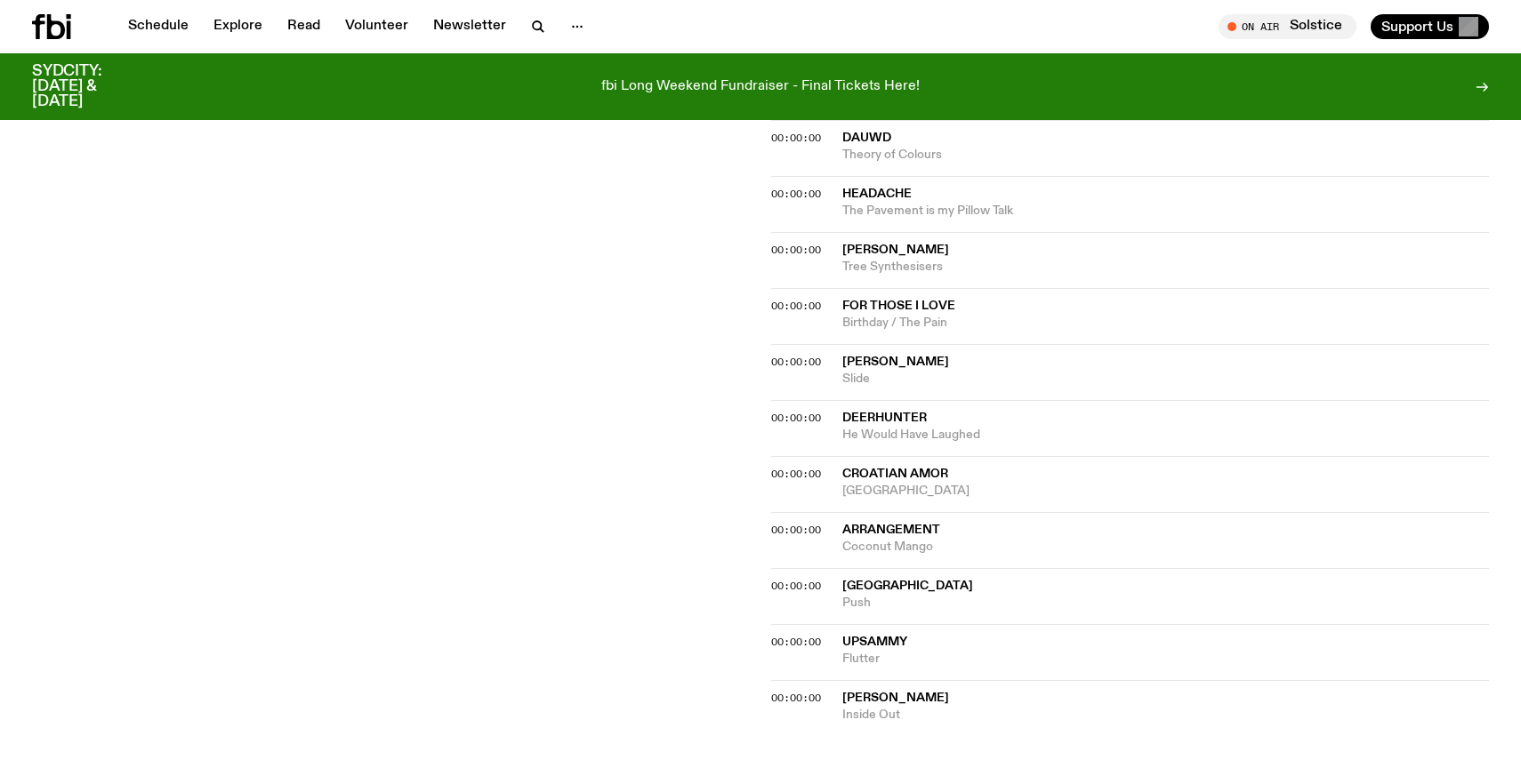
scroll to position [1468, 0]
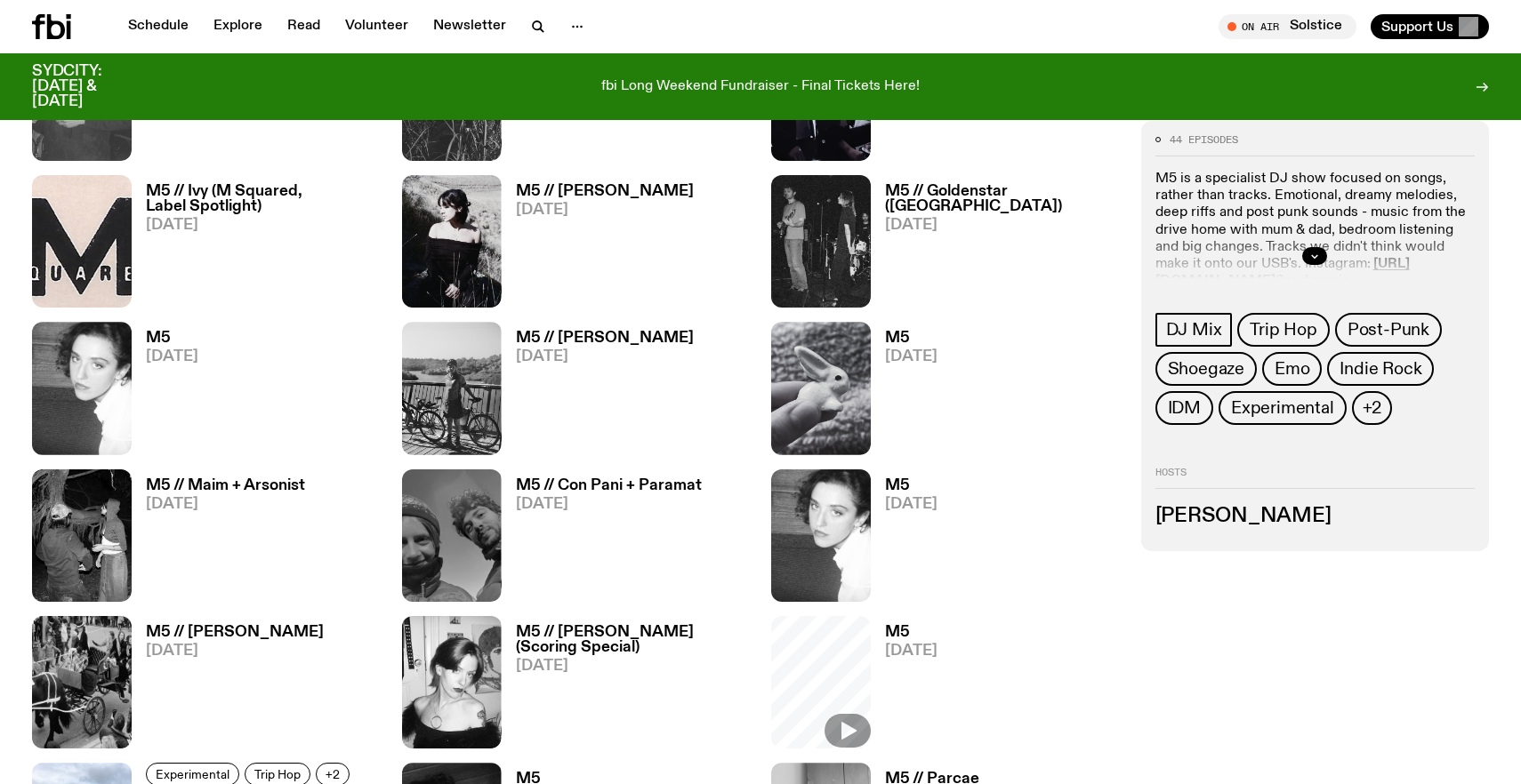
scroll to position [1139, 0]
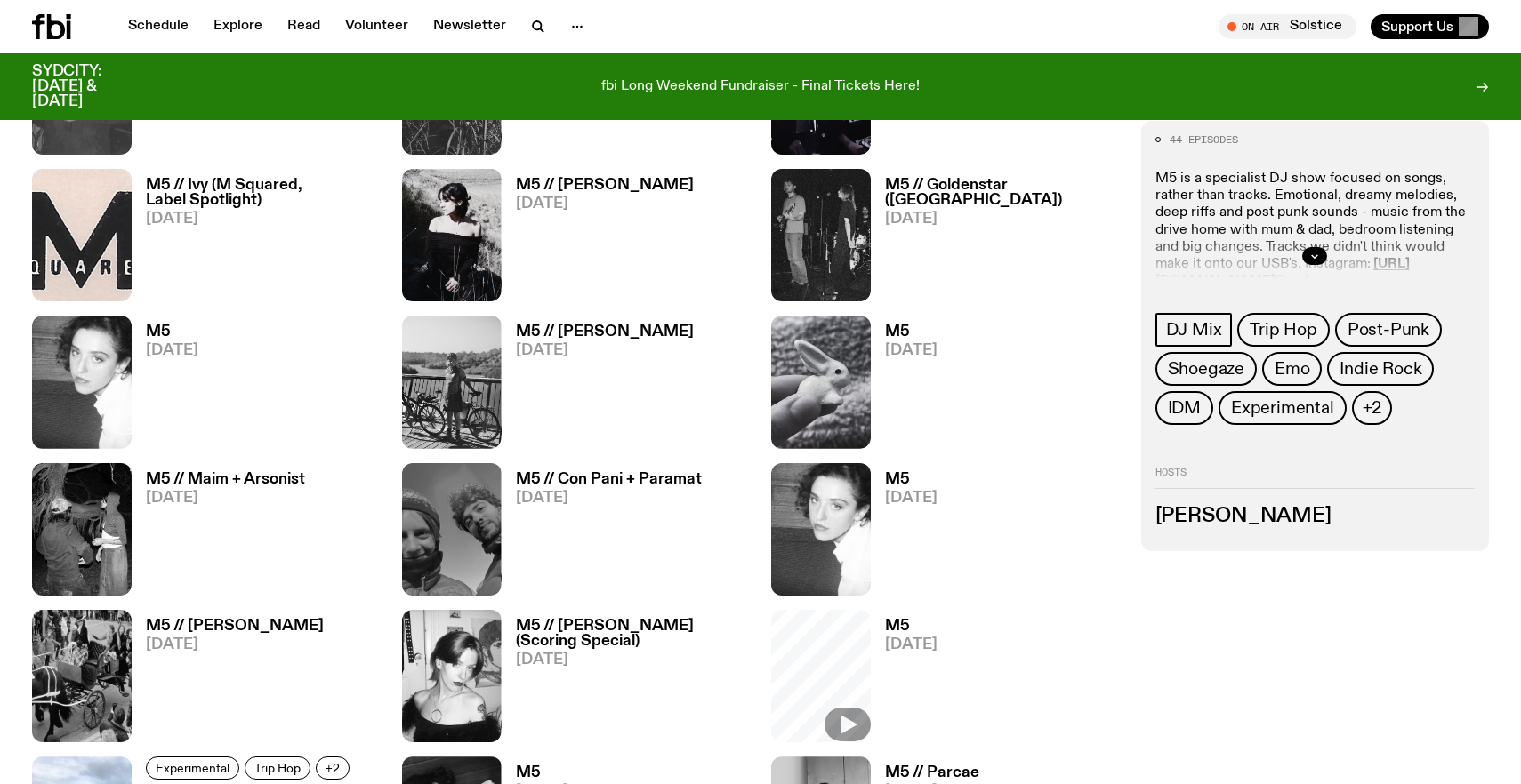
click at [637, 472] on h3 "M5 // Con Pani + Paramat" at bounding box center [609, 479] width 186 height 15
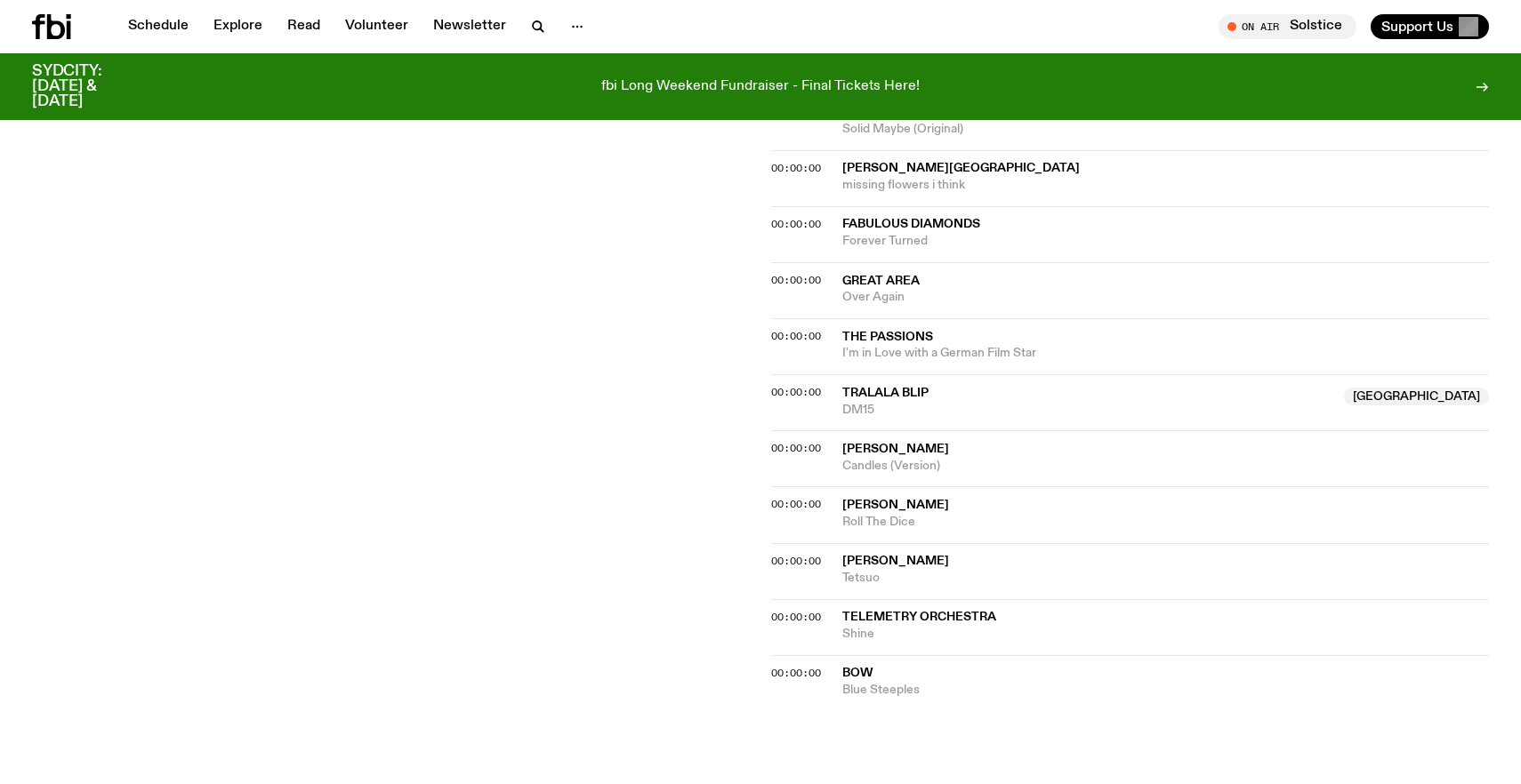
scroll to position [1823, 0]
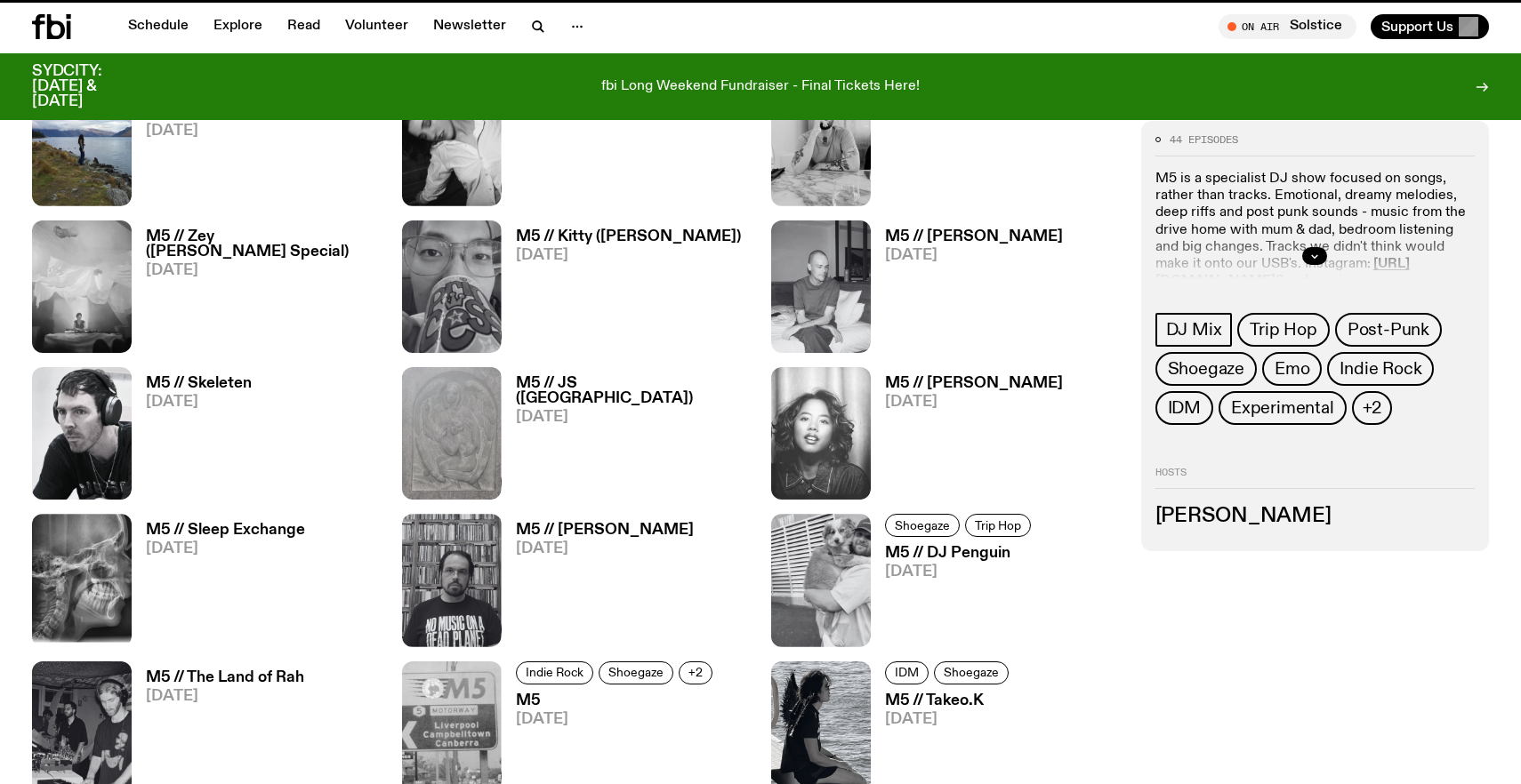
scroll to position [1139, 0]
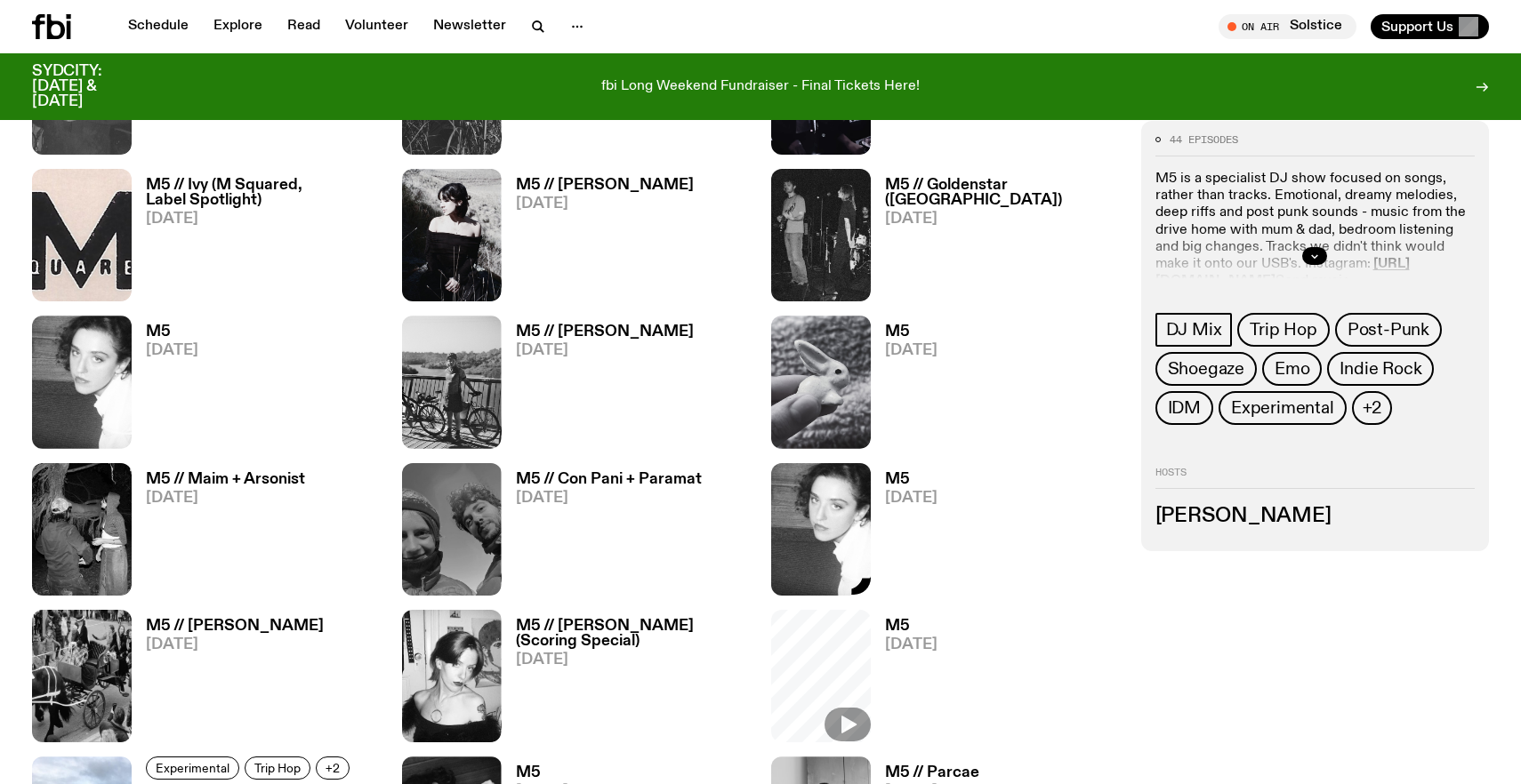
click at [878, 467] on div "M5 [DATE]" at bounding box center [903, 530] width 66 height 133
click at [882, 472] on link "M5 [DATE]" at bounding box center [903, 534] width 66 height 124
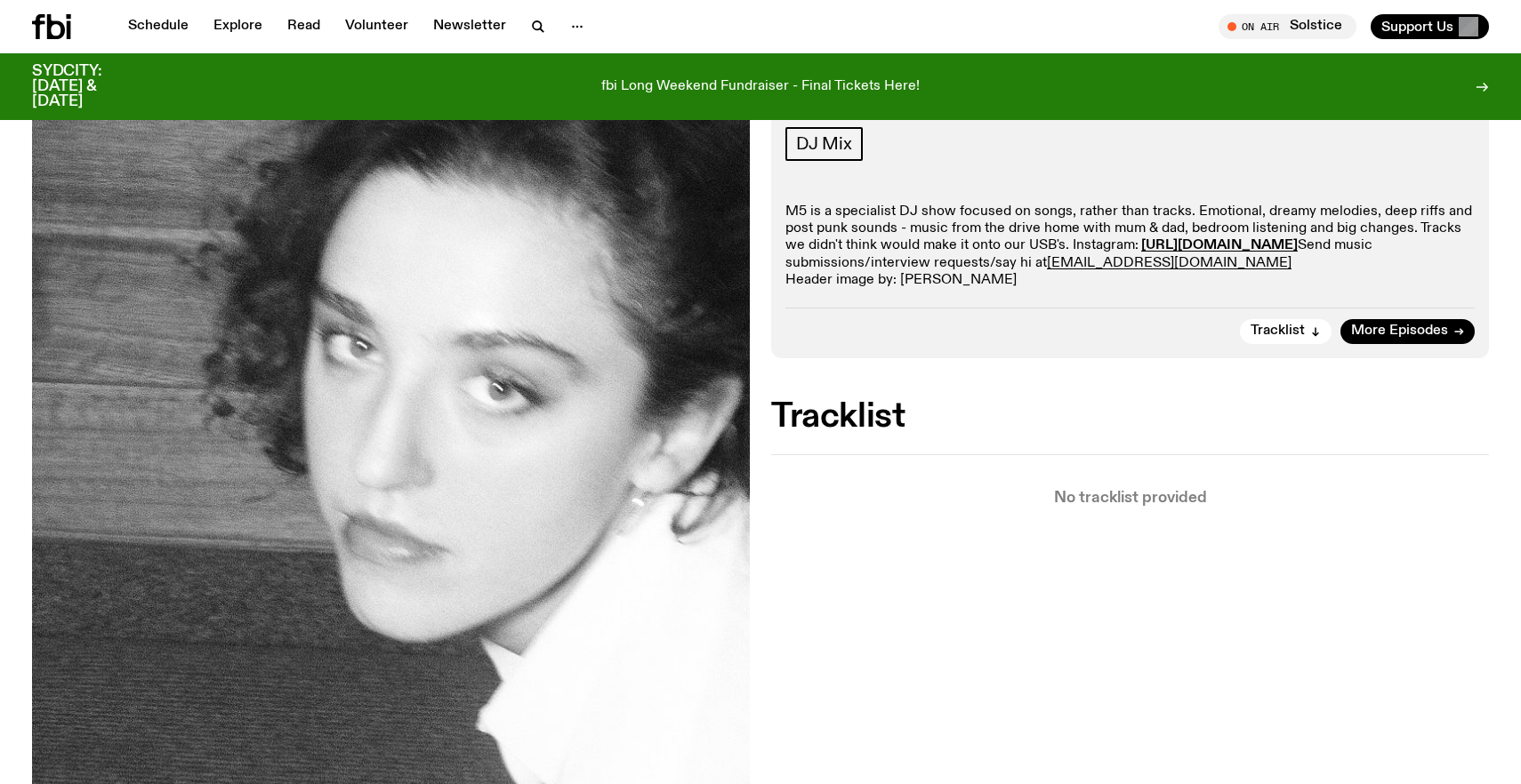
scroll to position [336, 0]
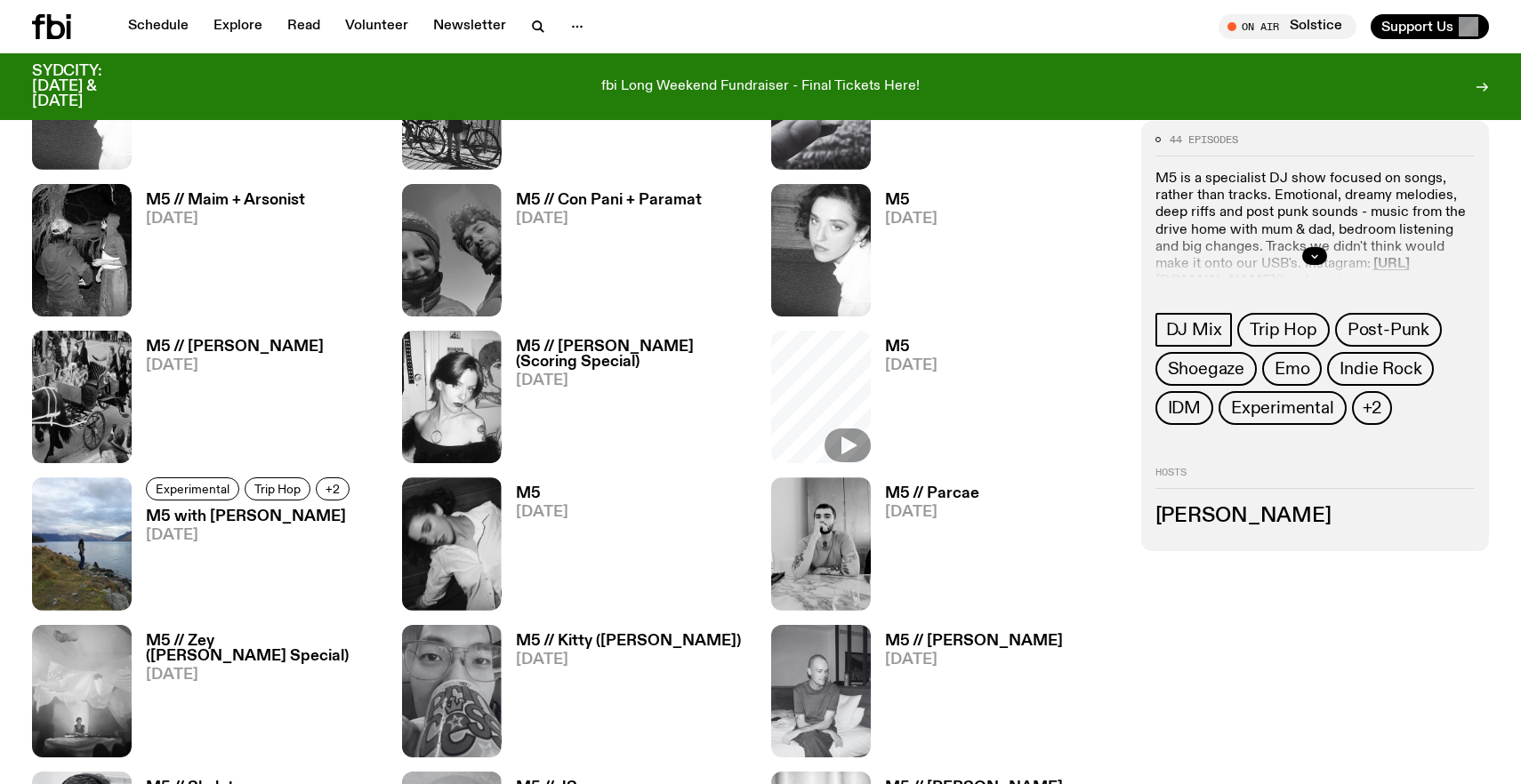
scroll to position [1415, 0]
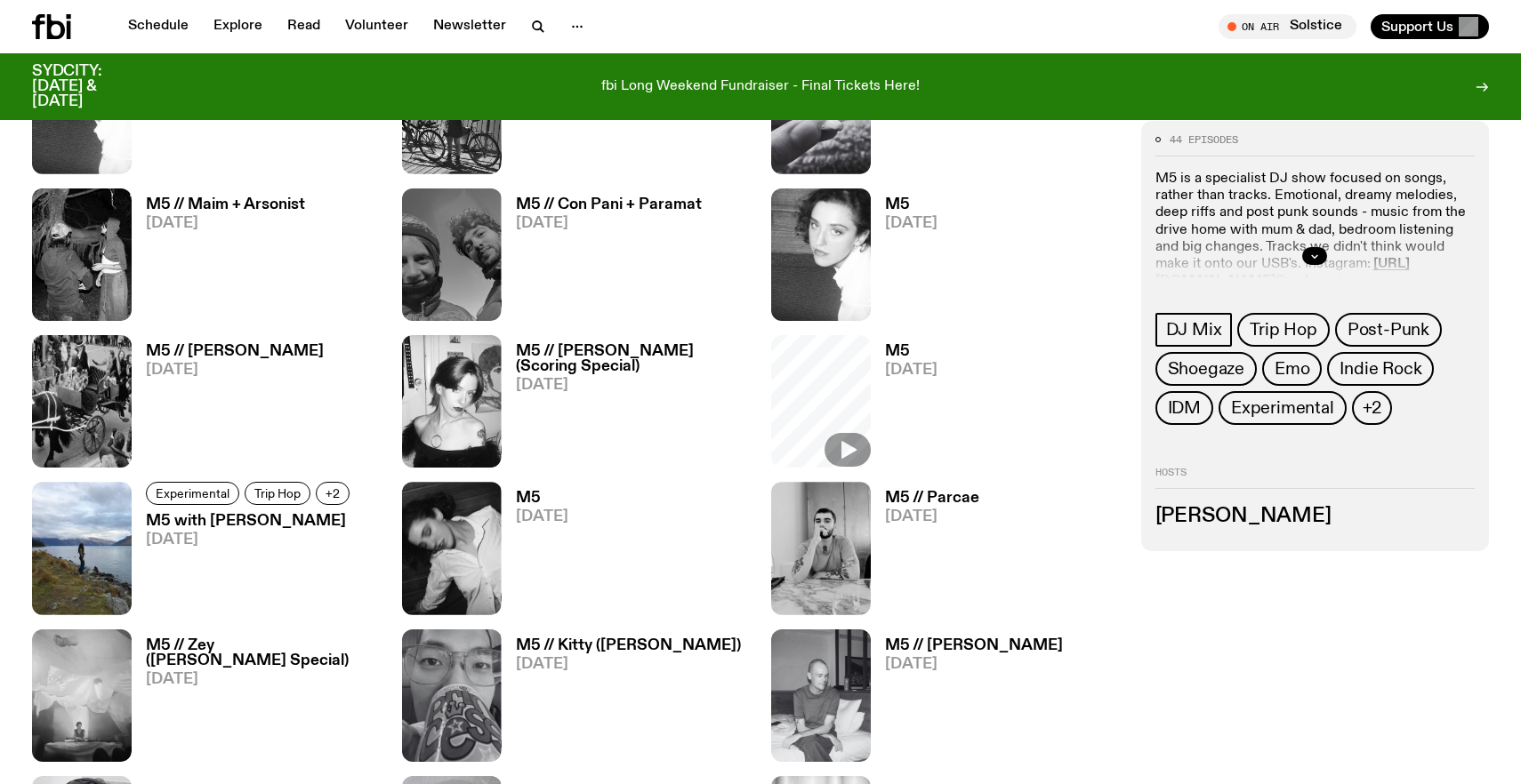
click at [204, 350] on h3 "M5 // [PERSON_NAME]" at bounding box center [235, 351] width 178 height 15
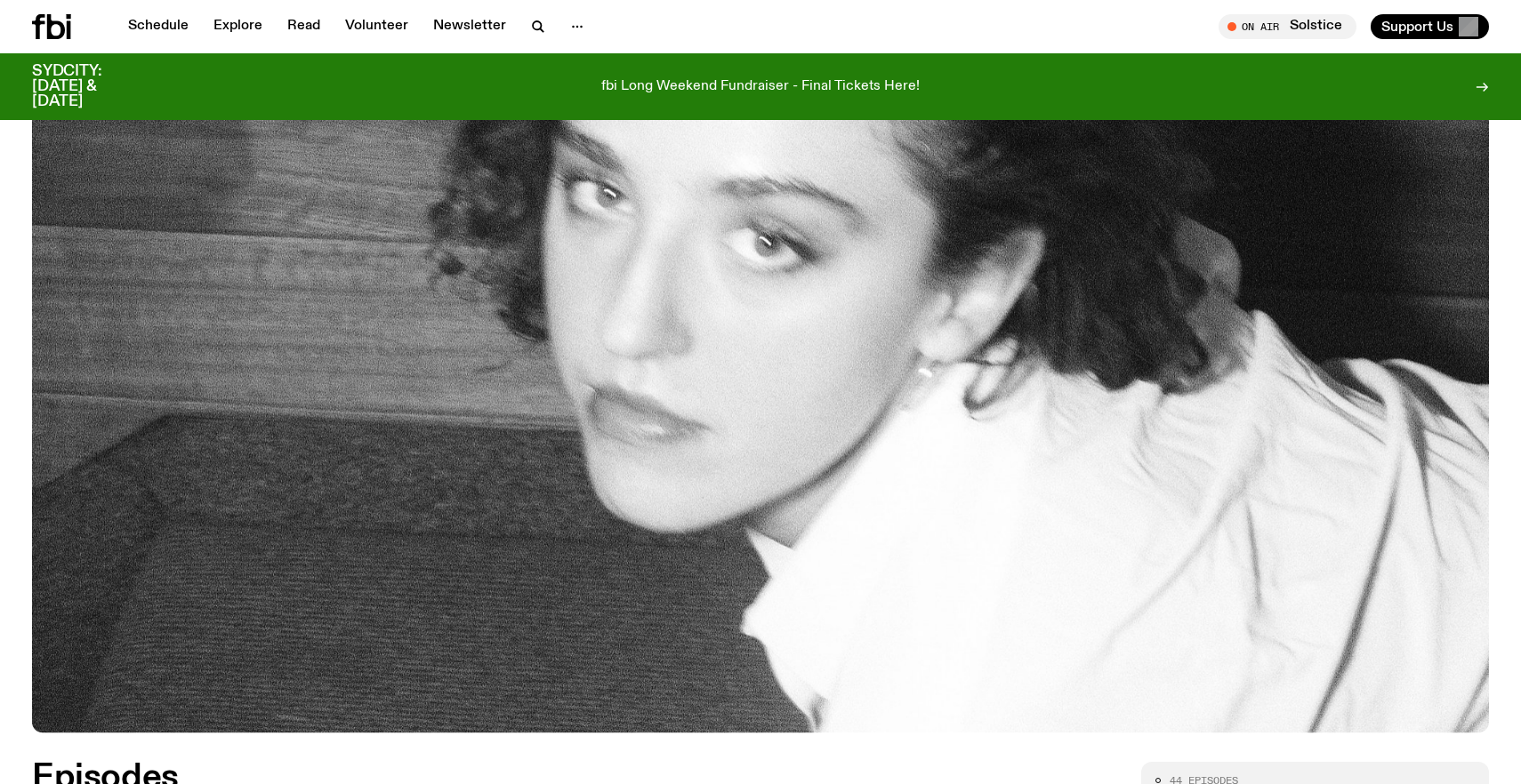
scroll to position [270, 0]
